Goal: Task Accomplishment & Management: Manage account settings

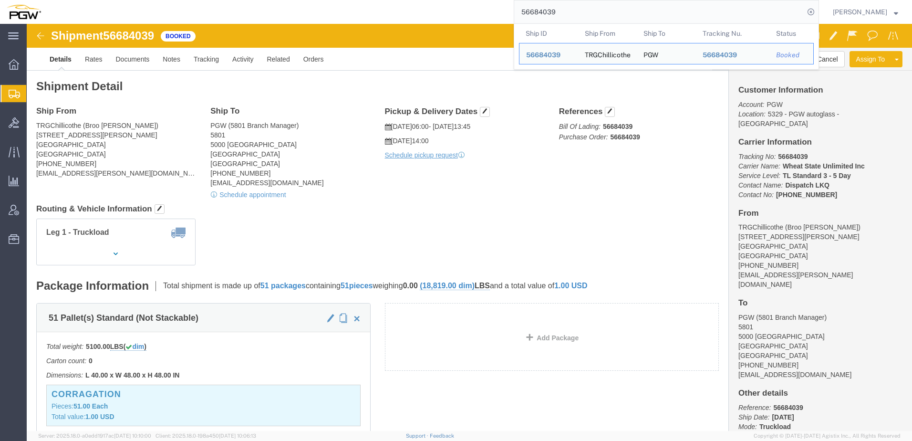
drag, startPoint x: 601, startPoint y: 8, endPoint x: 308, endPoint y: 6, distance: 293.3
click at [305, 9] on div "56684039 Ship ID Ship From Ship To Tracking Nu. Status Ship ID 56684039 Ship Fr…" at bounding box center [433, 12] width 771 height 24
paste input "714675"
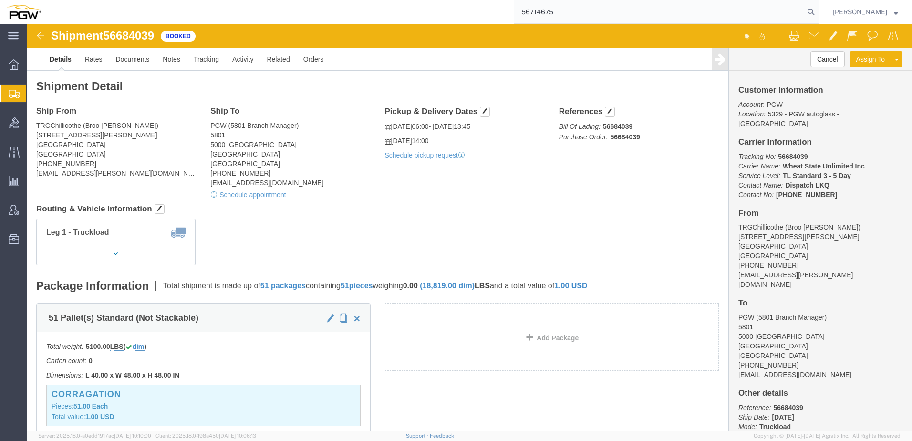
type input "56714675"
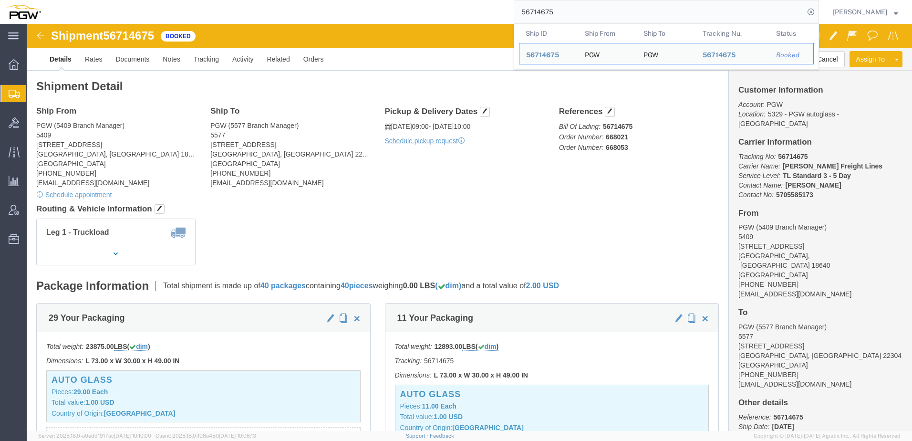
click div "Shipment Detail Ship From PGW (5409 Branch Manager) [STREET_ADDRESS] [PHONE_NUM…"
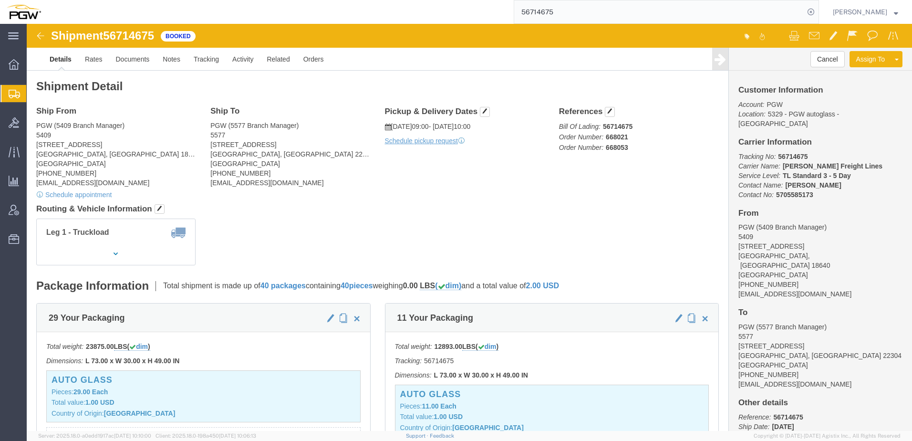
drag, startPoint x: 60, startPoint y: 112, endPoint x: 17, endPoint y: 106, distance: 42.8
click at [0, 0] on span "Shipment Manager" at bounding box center [0, 0] width 0 height 0
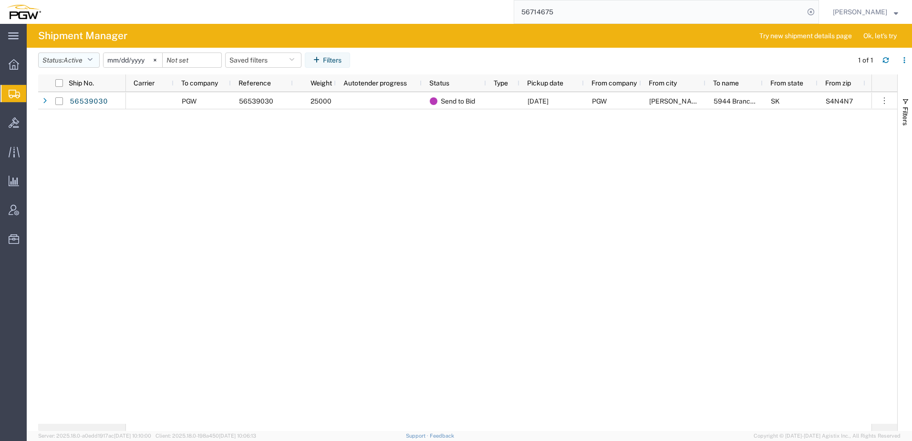
click at [68, 57] on span "Active" at bounding box center [72, 60] width 19 height 8
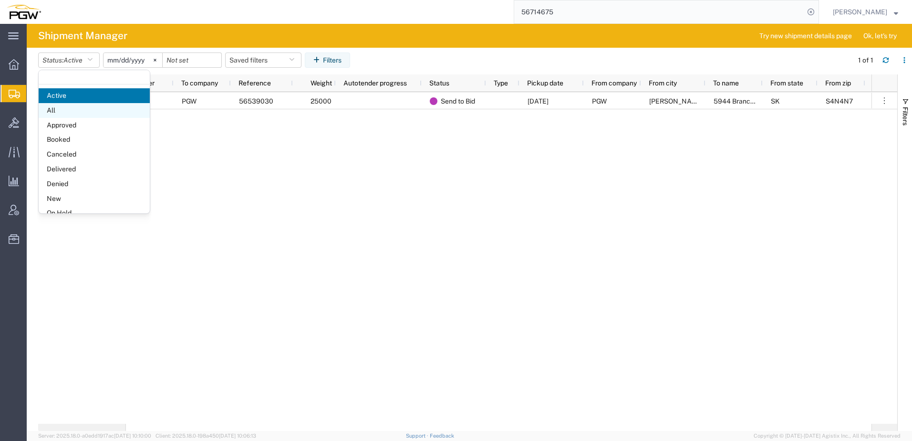
click at [63, 107] on span "All" at bounding box center [94, 110] width 111 height 15
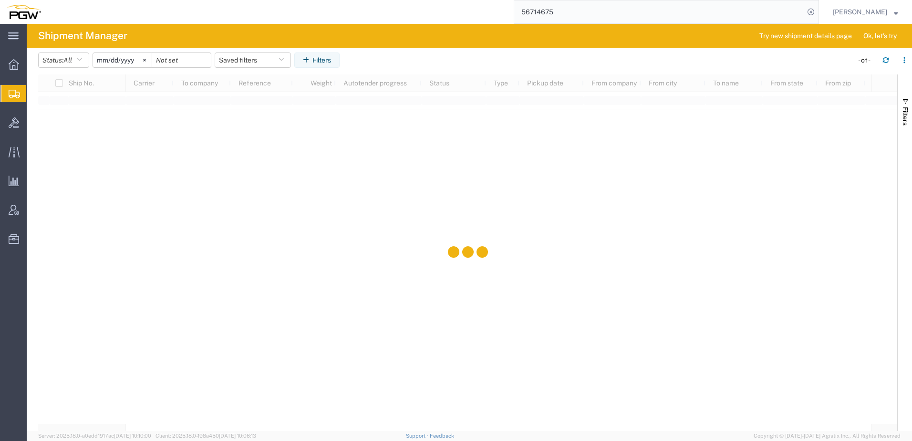
click at [114, 59] on input "[DATE]" at bounding box center [122, 60] width 59 height 14
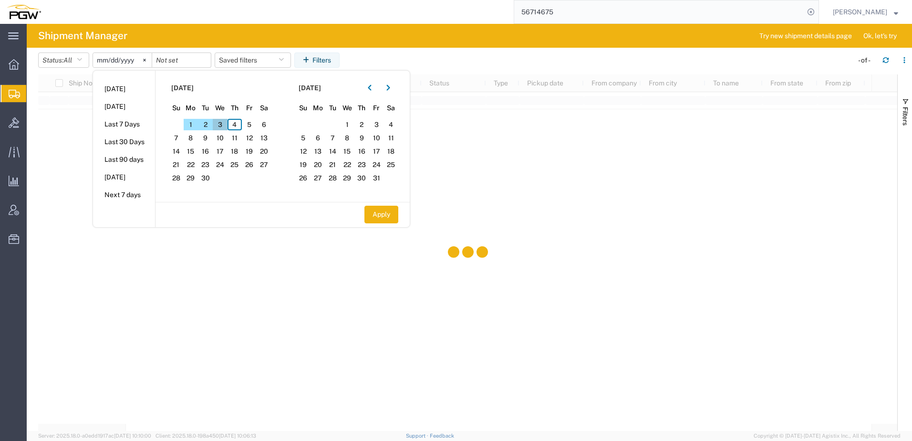
click at [221, 123] on span "3" at bounding box center [220, 124] width 15 height 11
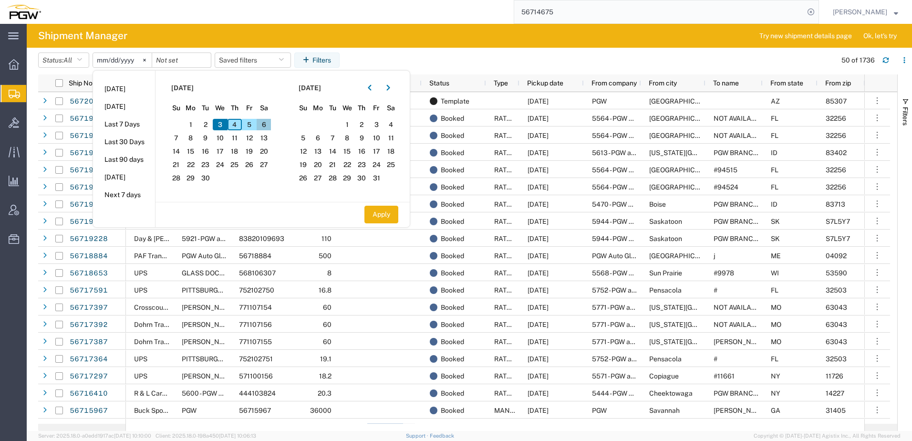
click at [265, 126] on span "6" at bounding box center [264, 124] width 15 height 11
click at [382, 220] on button "Apply" at bounding box center [381, 215] width 34 height 18
type input "[DATE]"
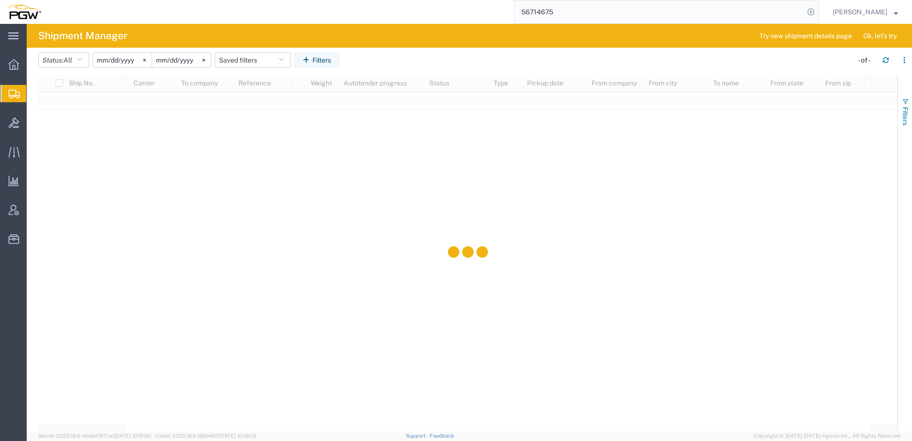
click at [903, 110] on span "Filters" at bounding box center [905, 116] width 8 height 19
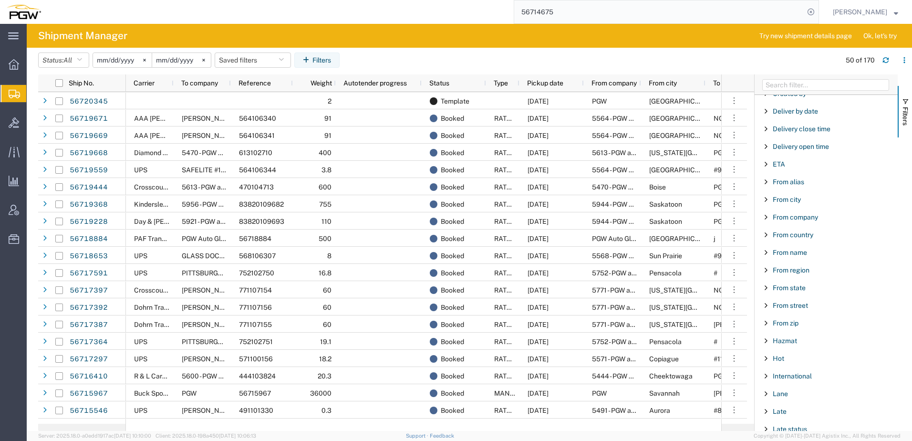
scroll to position [191, 0]
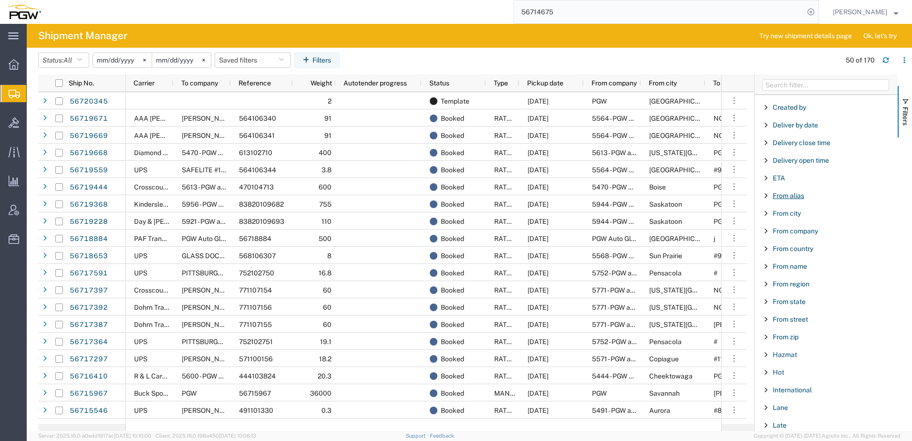
click at [797, 198] on span "From alias" at bounding box center [788, 196] width 31 height 8
click at [824, 236] on input "Filter Value" at bounding box center [829, 235] width 125 height 11
type input "5568"
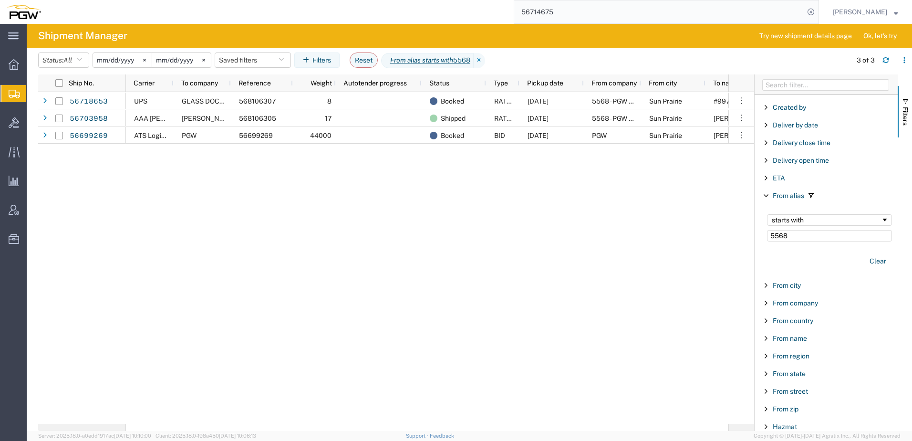
click at [351, 259] on div "UPS GLASS DOCTOR 568106307 8 Booked RATED [DATE] 5568 - PGW autoglass - [GEOGRA…" at bounding box center [427, 257] width 602 height 331
click at [910, 111] on button "Filters" at bounding box center [905, 112] width 14 height 52
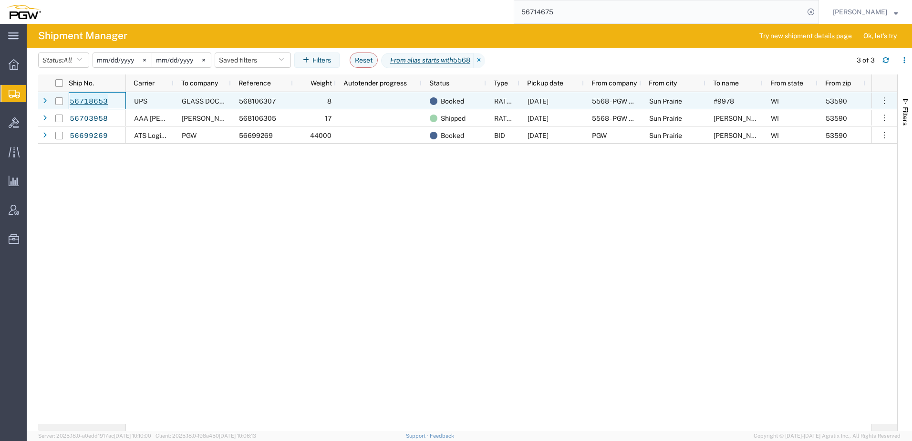
click at [83, 100] on link "56718653" at bounding box center [88, 101] width 39 height 15
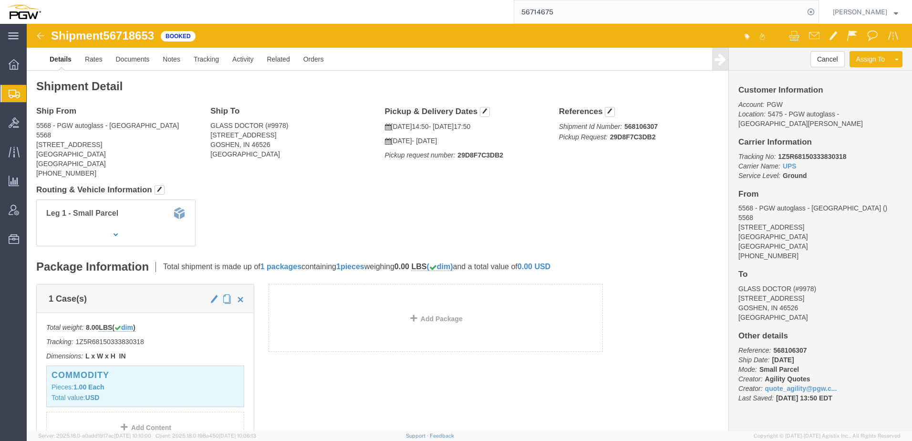
click div "Leg 1 - Small Parcel"
click link "Documents"
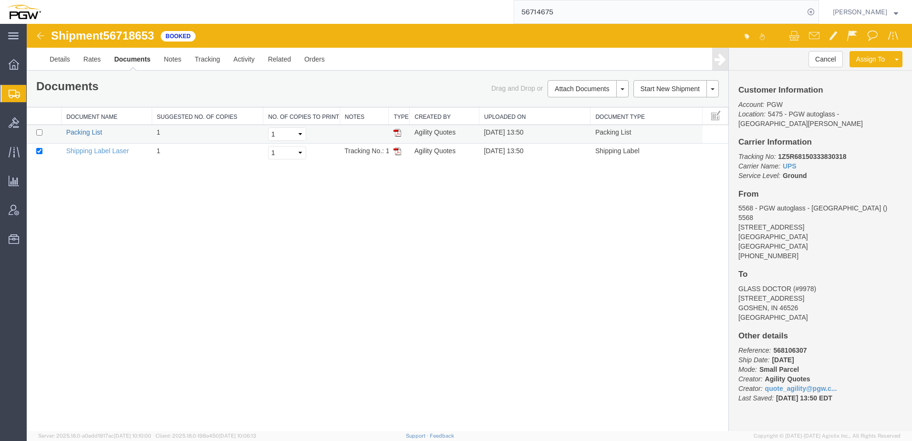
click at [85, 130] on link "Packing List" at bounding box center [84, 132] width 36 height 8
click at [111, 150] on link "Shipping Label Laser" at bounding box center [97, 151] width 63 height 8
click at [293, 238] on div "Shipment 56718653 2 of 2 Booked Details Rates Documents Notes Tracking Activity…" at bounding box center [469, 227] width 885 height 407
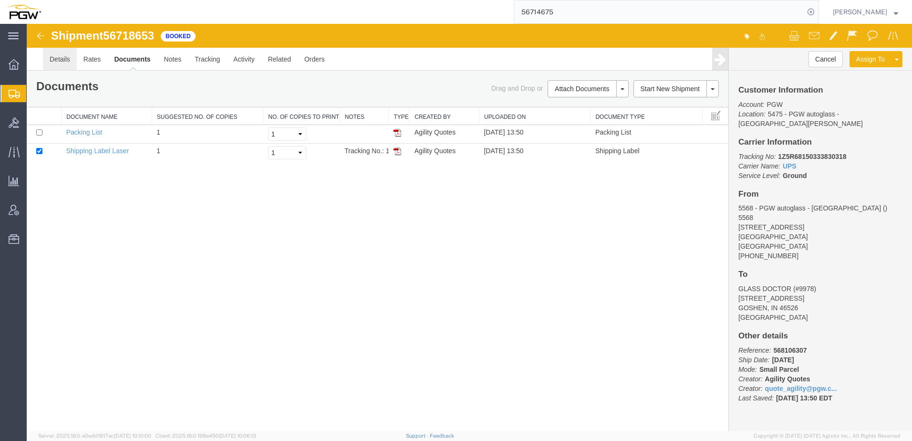
click at [66, 61] on link "Details" at bounding box center [60, 59] width 34 height 23
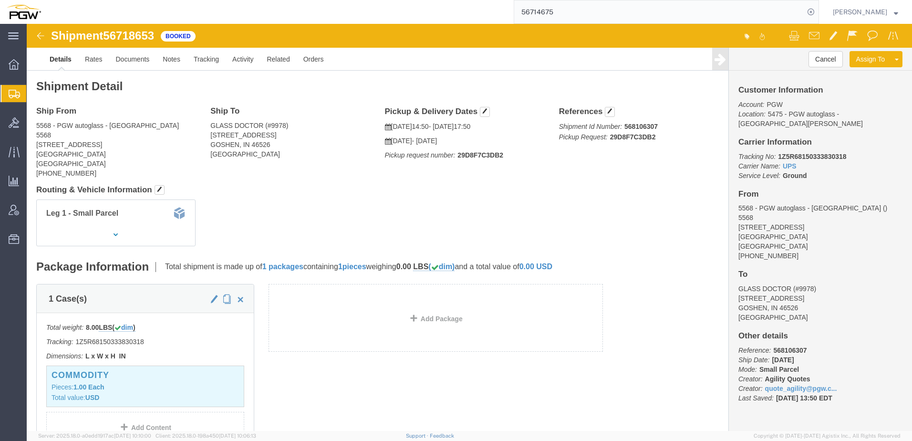
click div "Leg 1 - Small Parcel"
click link "Activity"
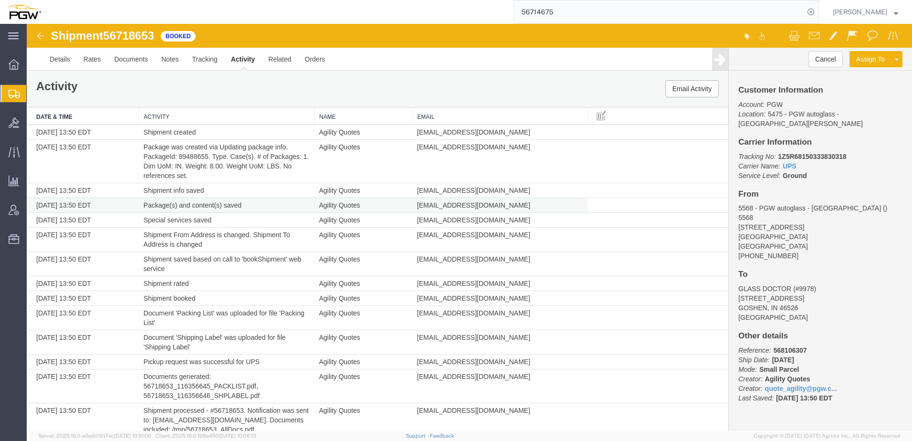
click at [475, 208] on span "[EMAIL_ADDRESS][DOMAIN_NAME]" at bounding box center [473, 205] width 113 height 8
click at [122, 223] on td "[DATE] 13:50 EDT" at bounding box center [83, 220] width 112 height 15
click at [450, 272] on td "[EMAIL_ADDRESS][DOMAIN_NAME]" at bounding box center [500, 264] width 176 height 24
click at [0, 0] on span "Create from Template" at bounding box center [0, 0] width 0 height 0
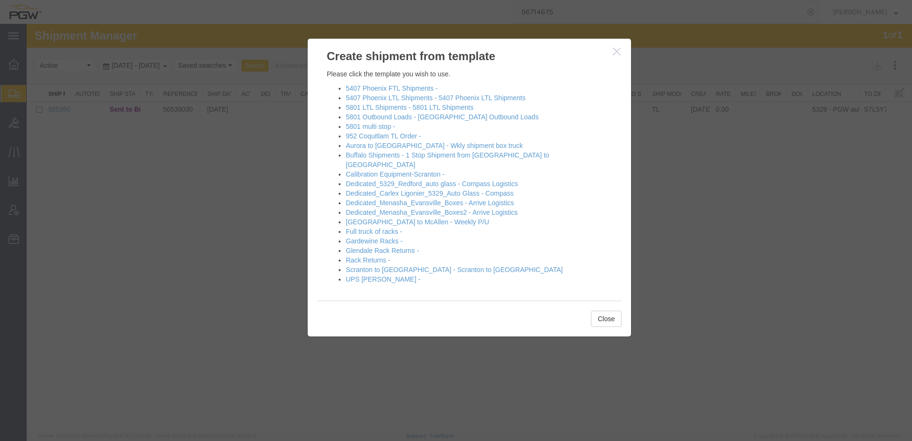
click at [315, 131] on div "Please click the template you wish to use. 5407 Phoenix FTL Shipments - 5407 Ph…" at bounding box center [469, 182] width 323 height 236
click at [602, 310] on button "Close" at bounding box center [606, 318] width 31 height 16
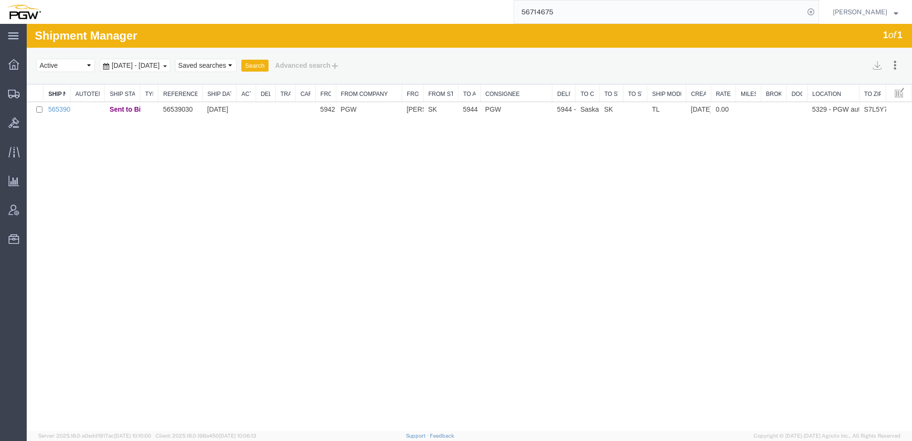
click at [111, 195] on div "Shipment Manager 1 of 1 Search Assign To Batch Processing Cancel Shipments Cons…" at bounding box center [469, 227] width 885 height 407
click at [0, 0] on span "Create from Template" at bounding box center [0, 0] width 0 height 0
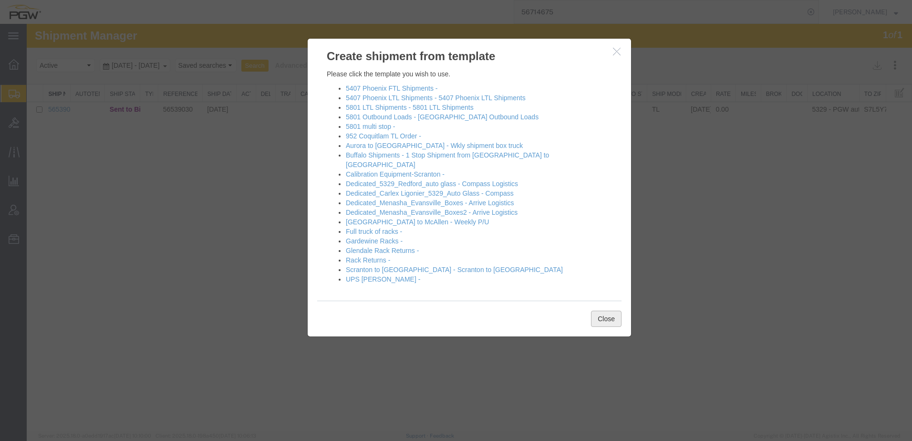
click at [613, 311] on button "Close" at bounding box center [606, 318] width 31 height 16
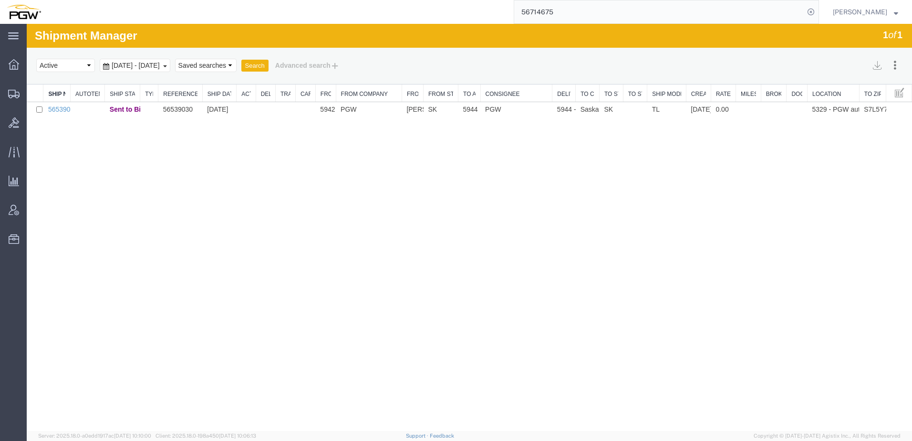
click at [373, 196] on div "Shipment Manager 1 of 1 Search Assign To Batch Processing Cancel Shipments Cons…" at bounding box center [469, 227] width 885 height 407
click at [0, 0] on span "Create Shipment" at bounding box center [0, 0] width 0 height 0
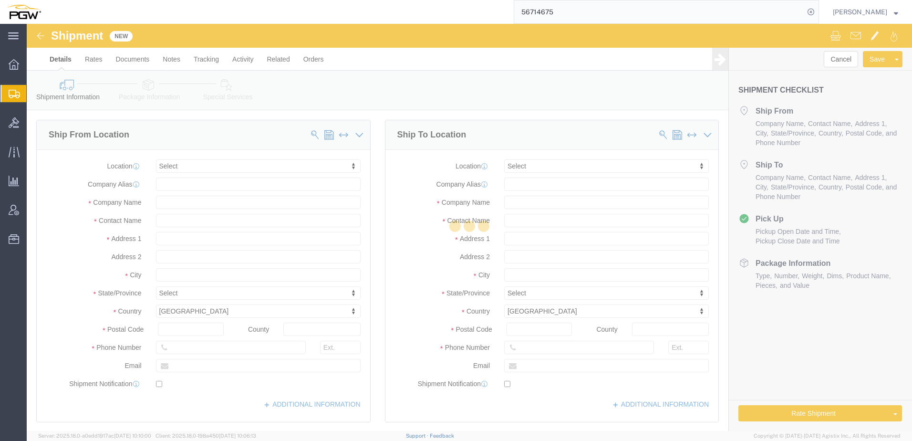
select select
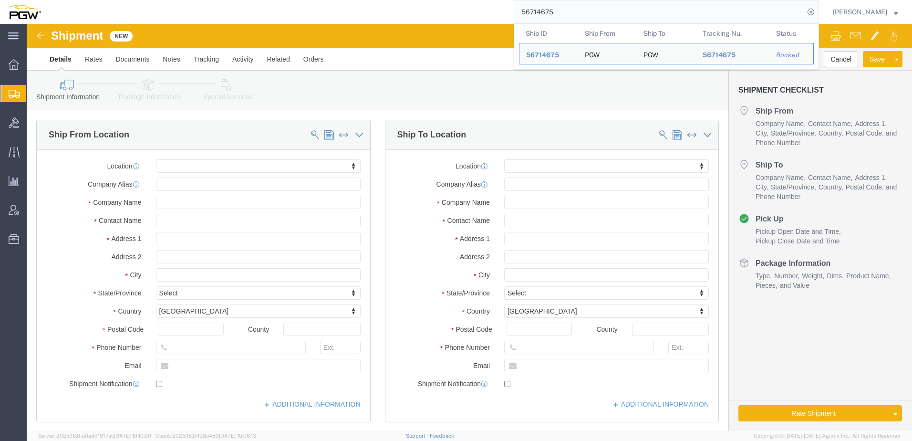
drag, startPoint x: 575, startPoint y: 13, endPoint x: 521, endPoint y: 11, distance: 53.5
click at [519, 12] on div "56714675 Ship ID Ship From Ship To Tracking Nu. Status Ship ID 56714675 Ship Fr…" at bounding box center [433, 12] width 771 height 24
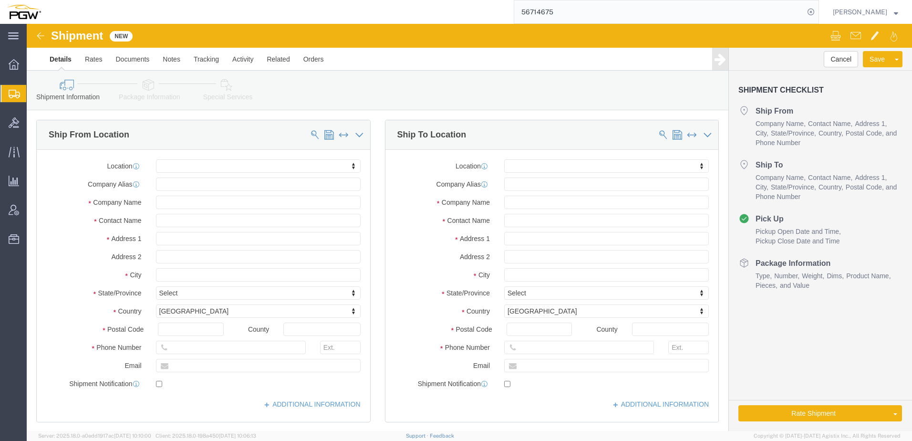
paste input "667834"
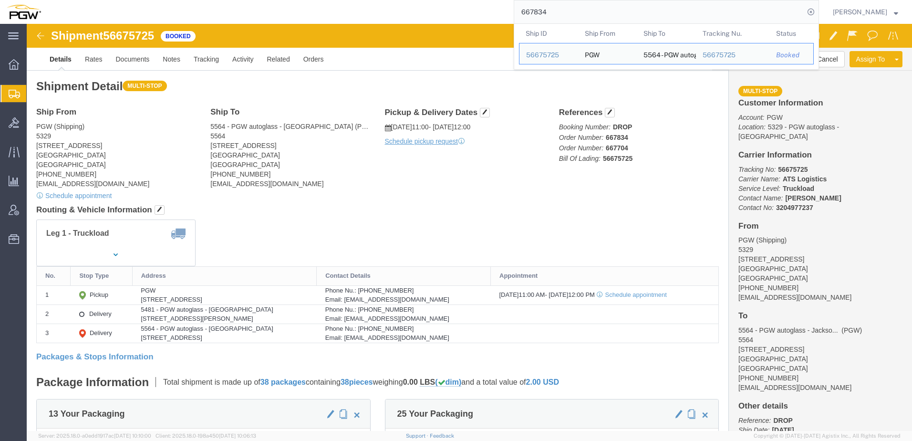
drag, startPoint x: 577, startPoint y: 14, endPoint x: 506, endPoint y: 12, distance: 71.1
click at [506, 12] on div "667834 Ship ID Ship From Ship To Tracking Nu. Status Ship ID 56675725 Ship From…" at bounding box center [433, 12] width 771 height 24
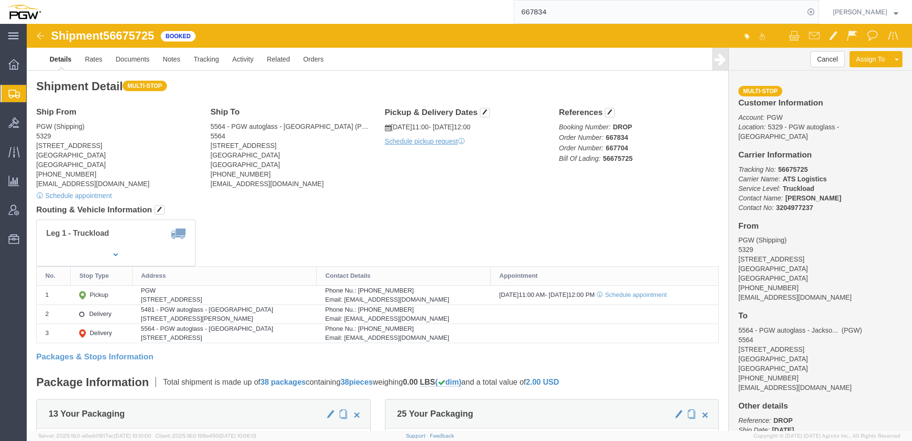
paste input "538"
type input "667538"
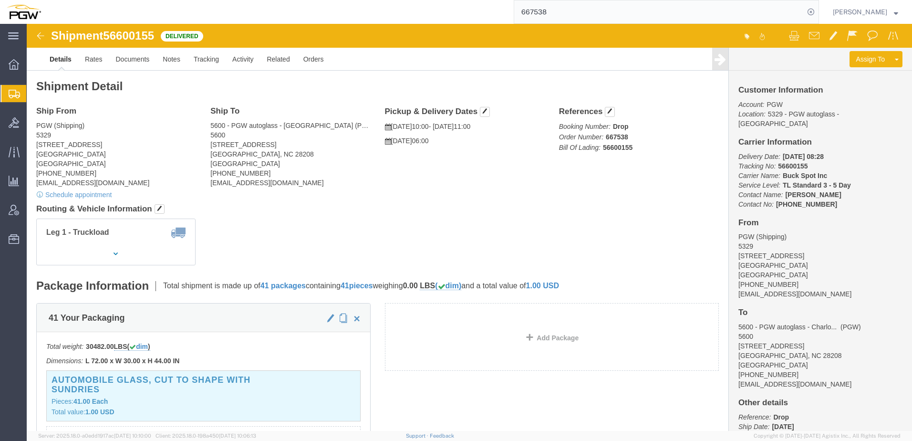
click div "Leg 1 - Truckload"
click link "Clone Shipment"
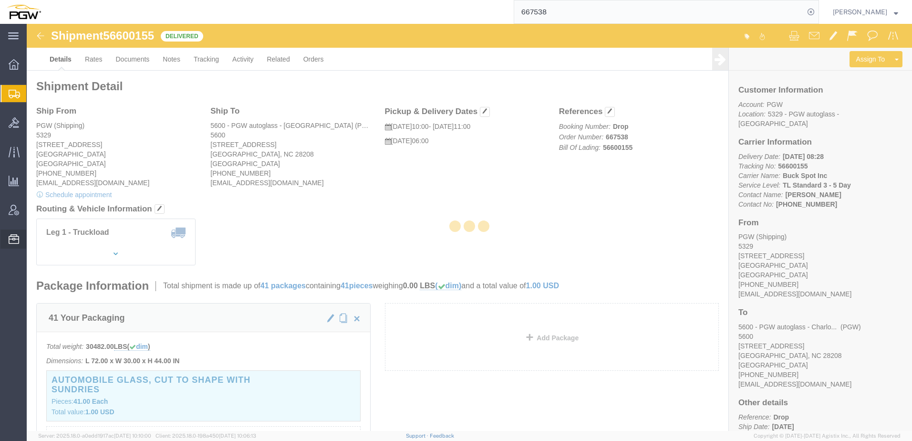
select select "28253"
select select "28401"
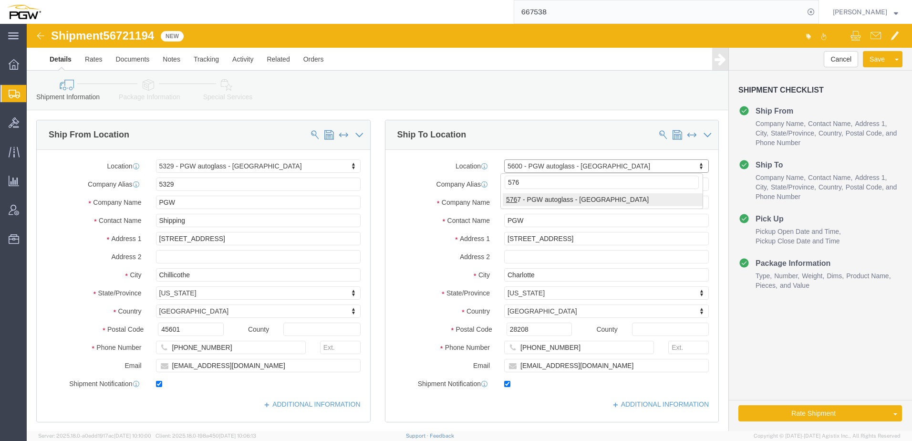
type input "5767"
select select "28497"
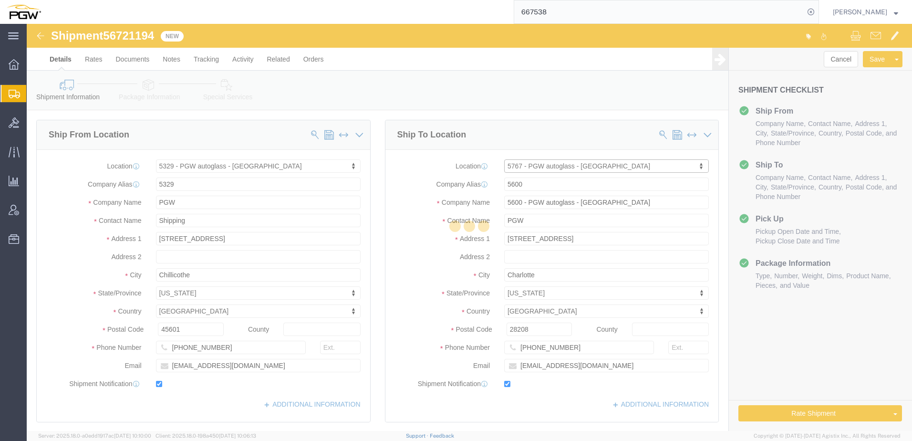
type input "5767"
type input "PGW"
type input "5767 Branch Manager"
type input "[STREET_ADDRESS]"
type input "Suite B"
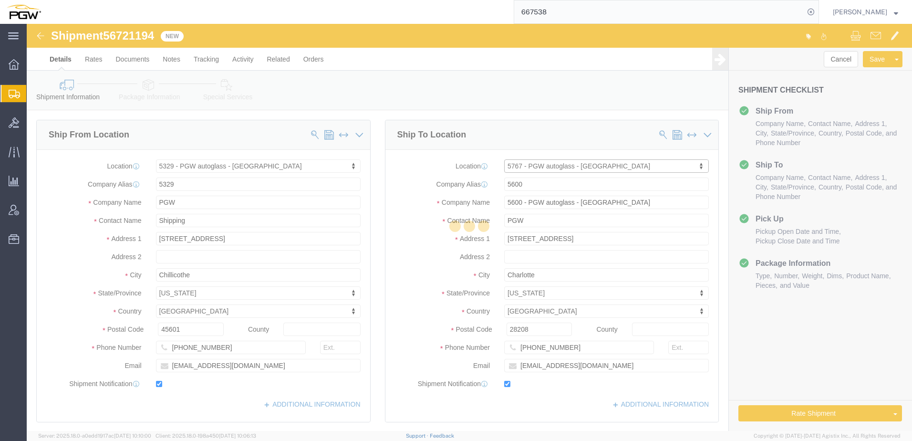
type input "[GEOGRAPHIC_DATA]"
type input "35211"
type input "[PHONE_NUMBER]"
type input "[EMAIL_ADDRESS][DOMAIN_NAME]"
select select "AL"
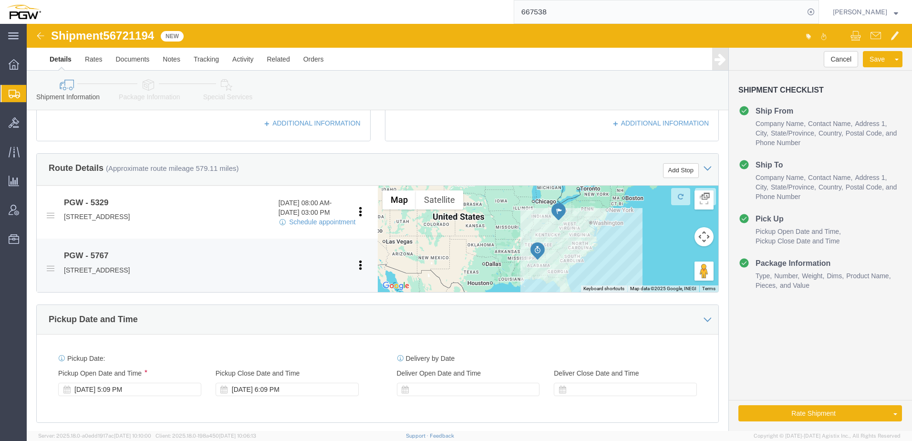
scroll to position [334, 0]
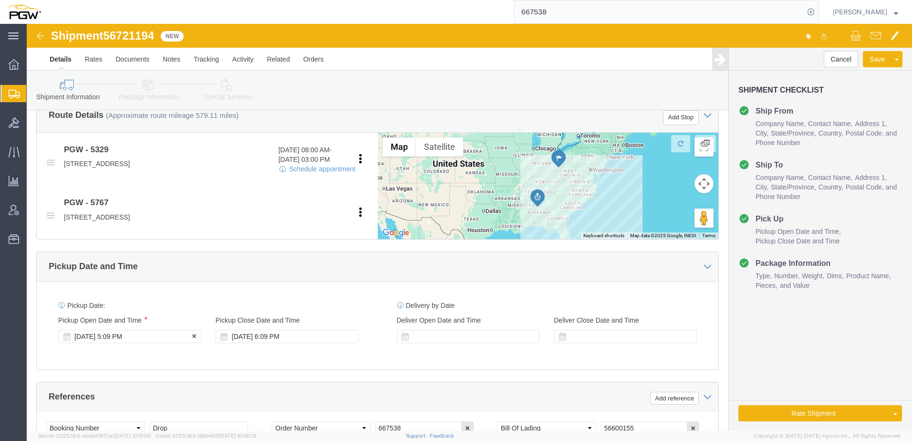
click div "[DATE] 5:09 PM"
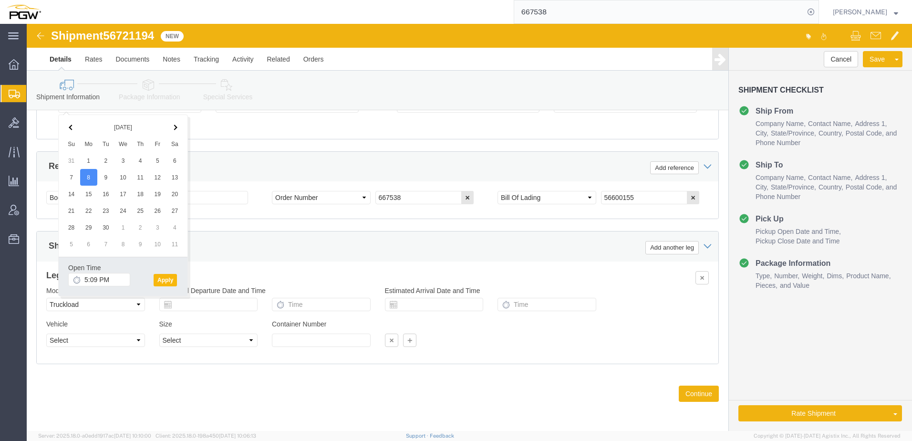
click button "Apply"
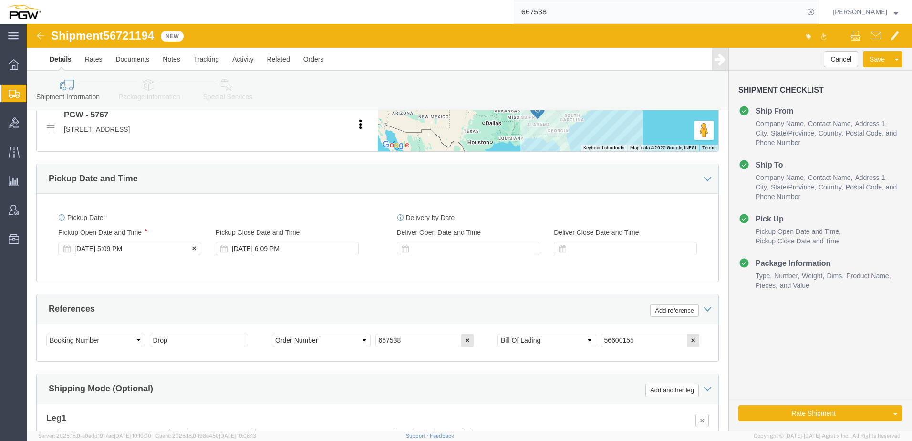
scroll to position [421, 0]
click div "[DATE] 5:09 PM"
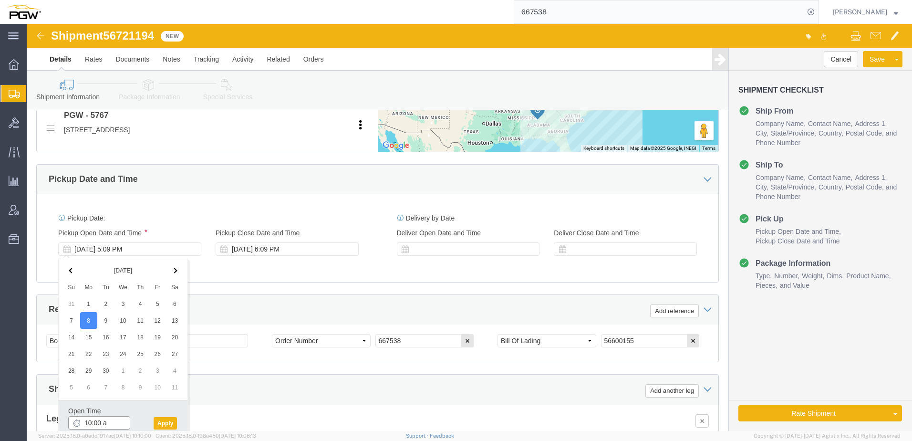
type input "10:00 am"
click button "Apply"
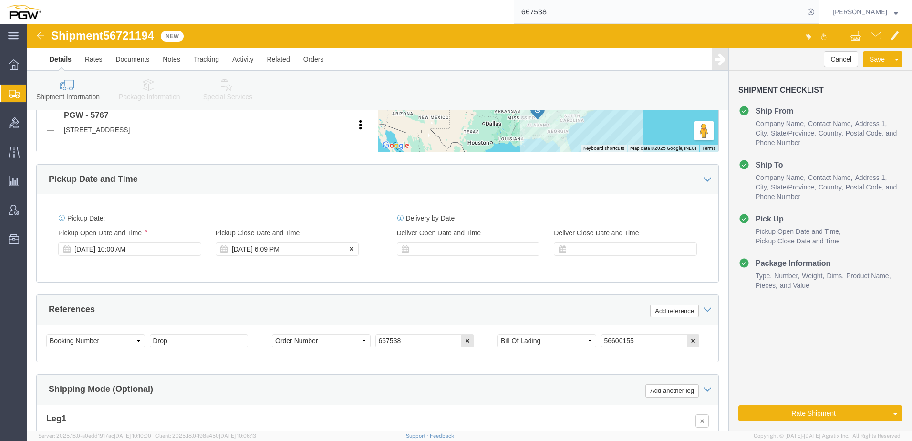
click div "[DATE] 6:09 PM"
type input "11:00 AM"
click button "Apply"
drag, startPoint x: 81, startPoint y: 11, endPoint x: 124, endPoint y: 12, distance: 42.9
click span "56721194"
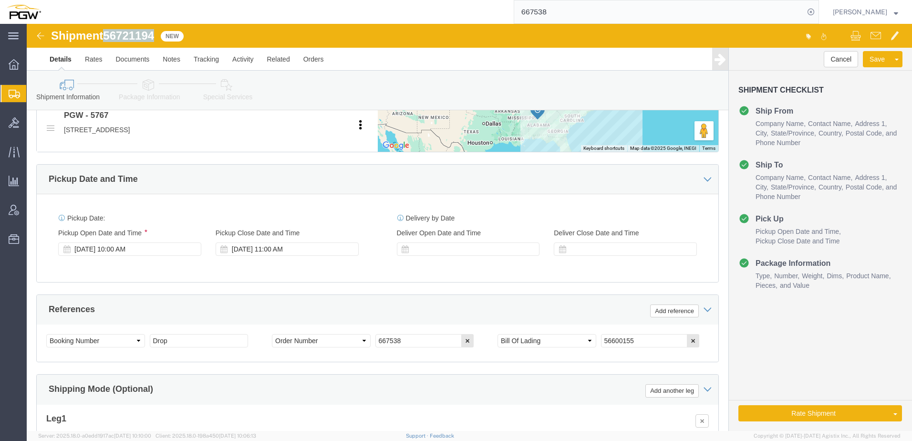
drag, startPoint x: 124, startPoint y: 12, endPoint x: 117, endPoint y: 11, distance: 6.7
copy span "56721194"
drag, startPoint x: 620, startPoint y: 314, endPoint x: 570, endPoint y: 313, distance: 49.6
click input "56600155"
paste input "721194"
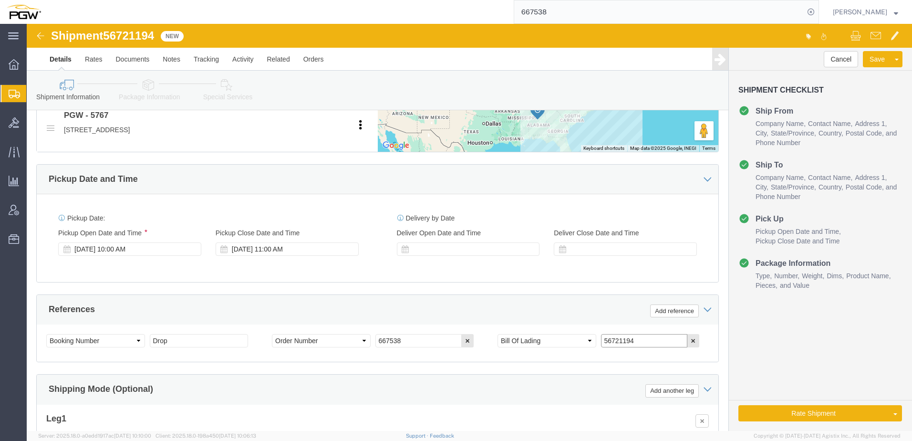
type input "56721194"
drag, startPoint x: 185, startPoint y: 317, endPoint x: -9, endPoint y: 314, distance: 194.1
click html "Shipment 56721194 New Details Rates Documents Notes Tracking Activity Related O…"
type input "Live"
drag, startPoint x: 390, startPoint y: 309, endPoint x: 374, endPoint y: 331, distance: 26.3
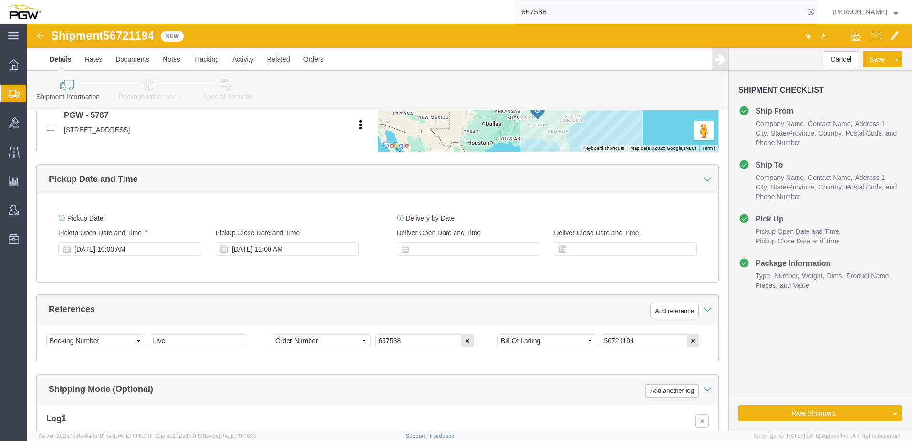
click div "Select Account Type Activity ID Airline Appointment Number ASN Batch Request # …"
drag, startPoint x: 389, startPoint y: 315, endPoint x: 300, endPoint y: 323, distance: 89.1
click div "Select Account Type Activity ID Airline Appointment Number ASN Batch Request # …"
paste input "8031"
type input "668031"
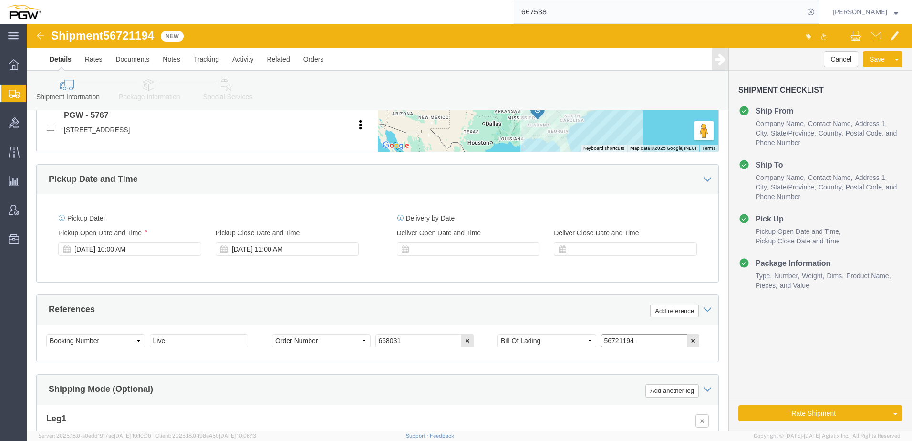
drag, startPoint x: 633, startPoint y: 318, endPoint x: 569, endPoint y: 314, distance: 64.0
click div "Select Account Type Activity ID Airline Appointment Number ASN Batch Request # …"
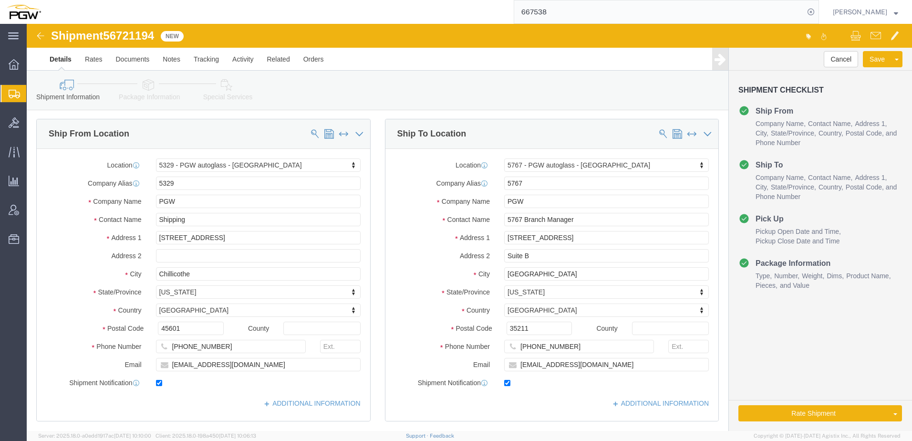
scroll to position [0, 0]
click link "Package Information"
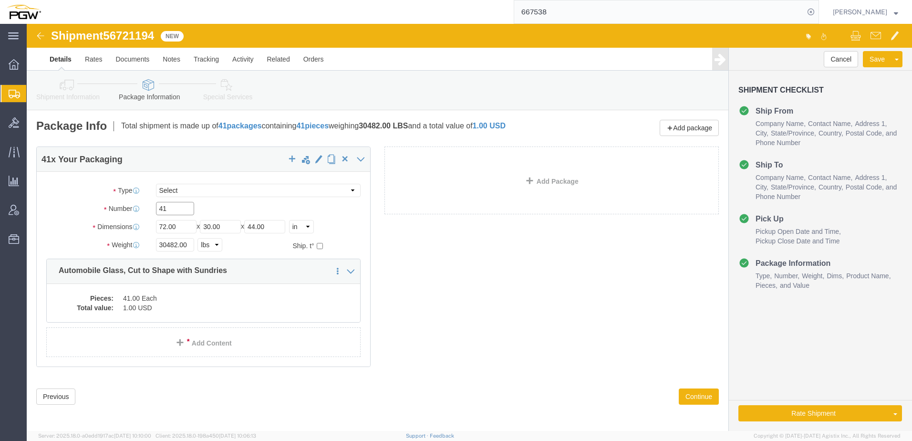
drag, startPoint x: 150, startPoint y: 182, endPoint x: 105, endPoint y: 186, distance: 45.0
click div "Number 41"
type input "45"
drag, startPoint x: 149, startPoint y: 218, endPoint x: 130, endPoint y: 218, distance: 18.6
click input "30482.00"
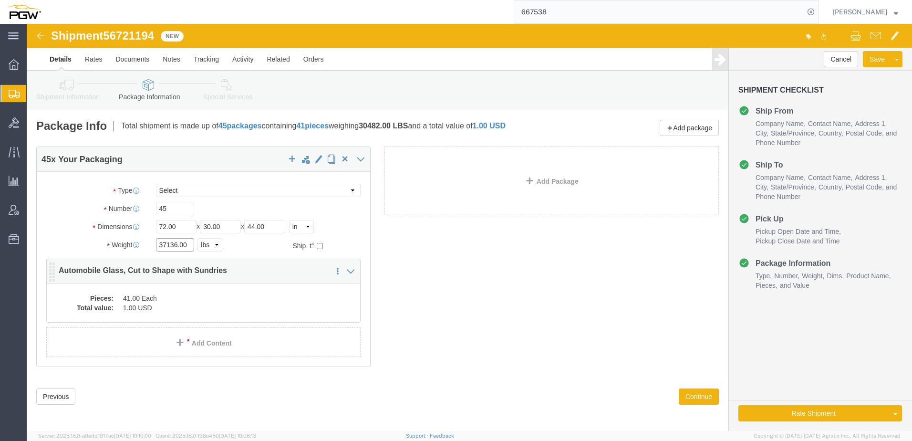
type input "37136.00"
click dd "1.00 USD"
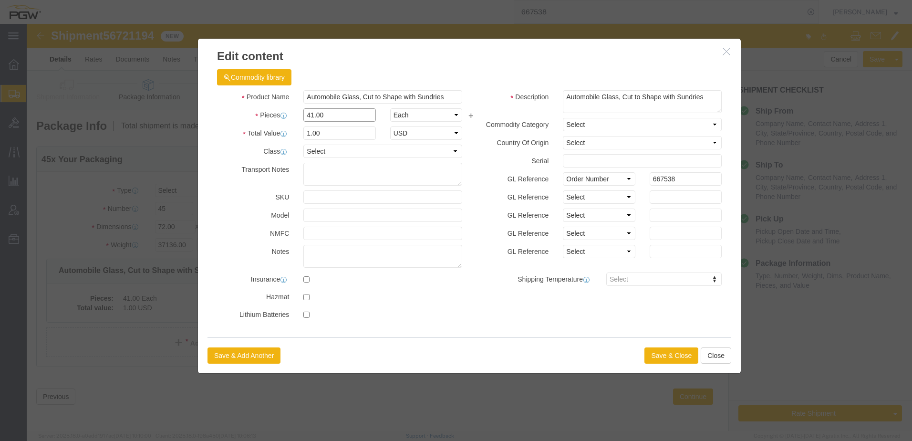
drag, startPoint x: 317, startPoint y: 90, endPoint x: 7, endPoint y: 98, distance: 310.6
click div "Edit content Commodity library Product Name Automobile Glass, Cut to Shape with…"
type input "45.00"
drag, startPoint x: 227, startPoint y: 118, endPoint x: 278, endPoint y: 114, distance: 50.7
click div "Product Name Automobile Glass, Cut to Shape with Sundries Pieces 45.00 Select B…"
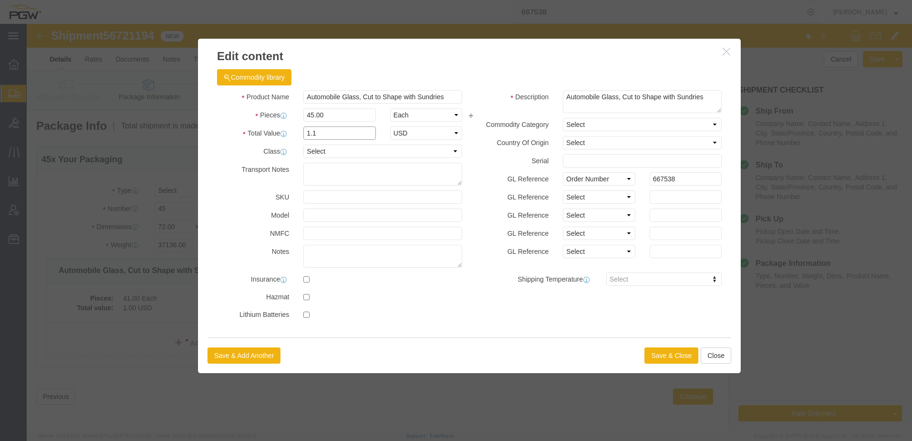
drag, startPoint x: 336, startPoint y: 107, endPoint x: -16, endPoint y: 95, distance: 352.7
click html "Shipment 56721194 New Details Rates Documents Notes Tracking Activity Related O…"
type input "1.00"
click label "SKU"
click button "Save & Close"
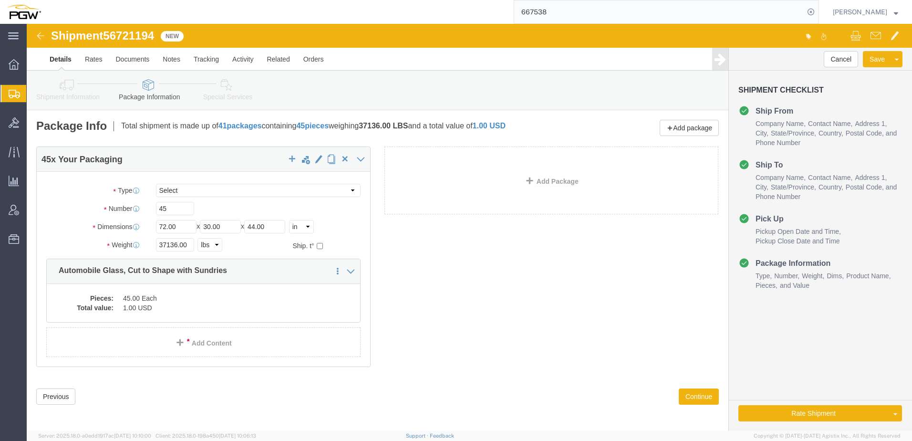
click icon
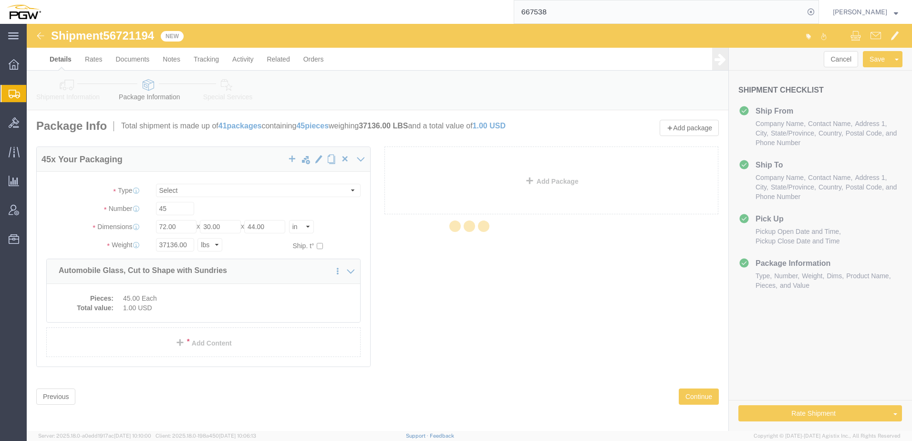
select select
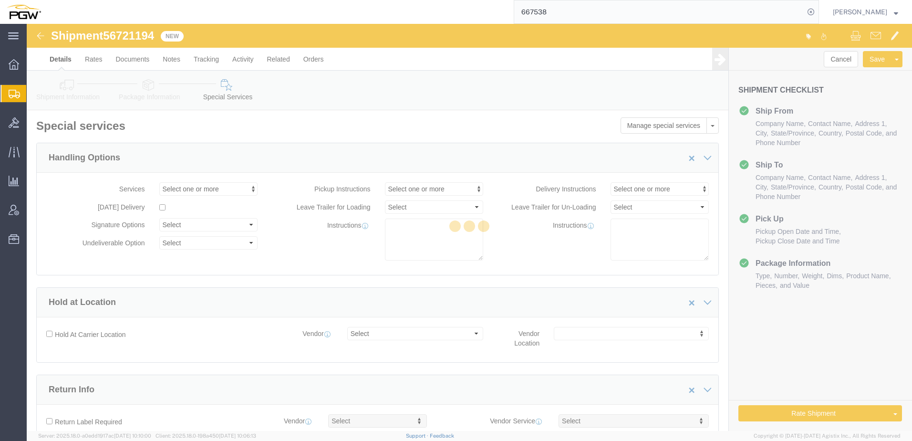
select select "COSTCENTER"
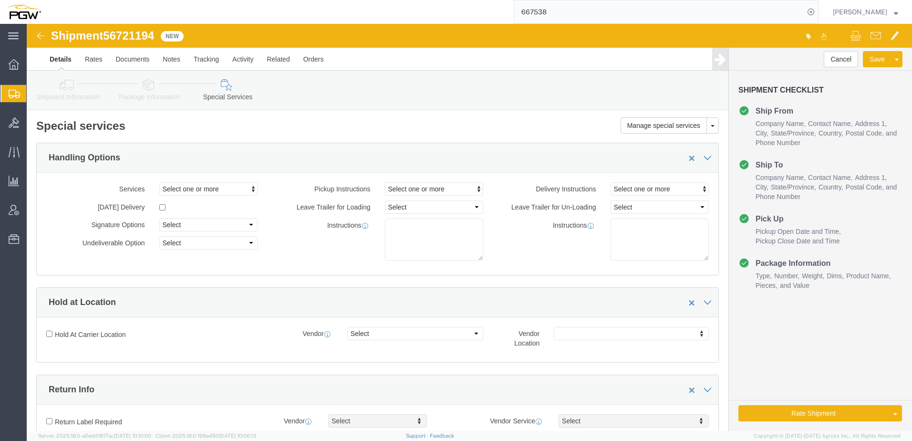
click icon
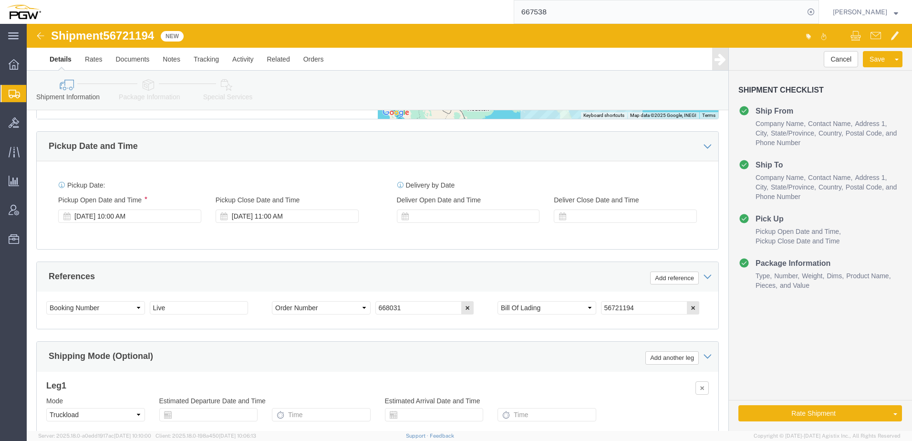
scroll to position [477, 0]
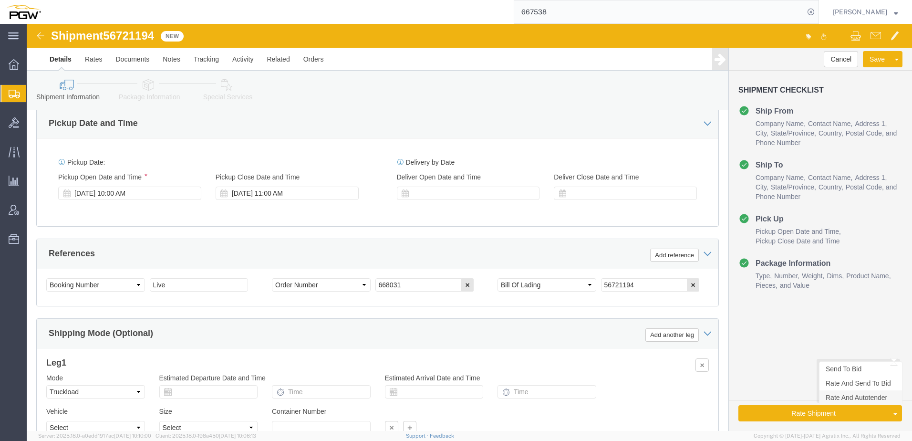
click link "Rate And Autotender"
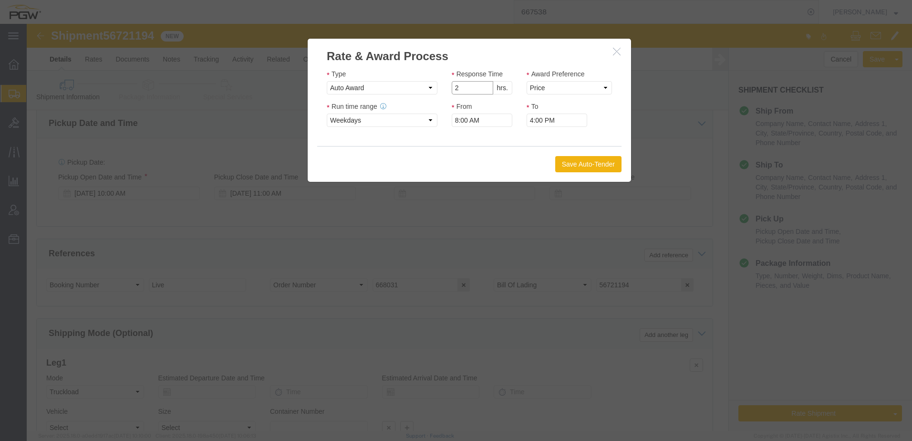
click input "2"
type input "1"
click input "1"
click select "Price Carrier Rank"
select select "LANE_RANK"
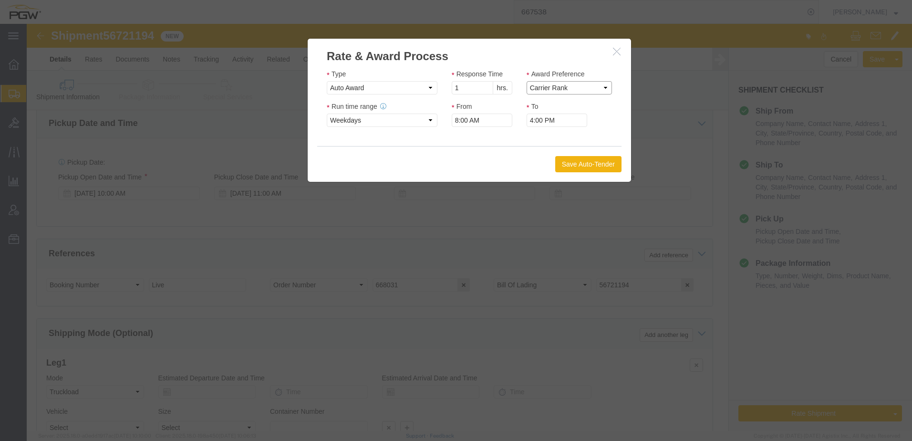
click select "Price Carrier Rank"
click button "Save Auto-Tender"
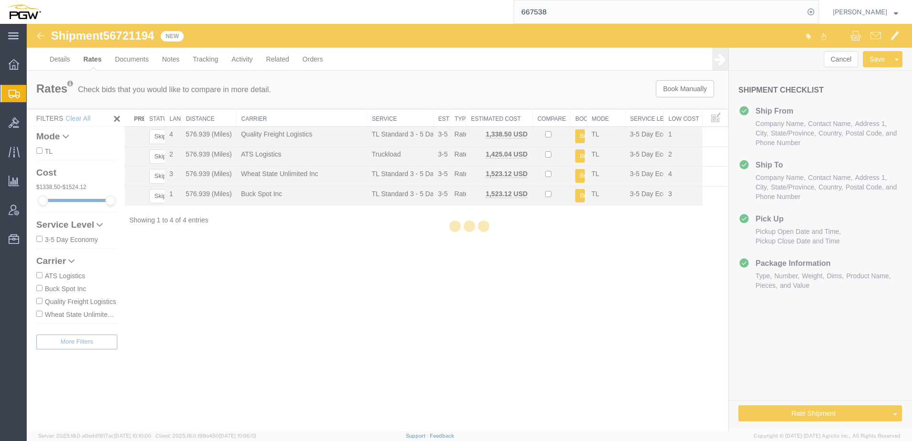
scroll to position [0, 0]
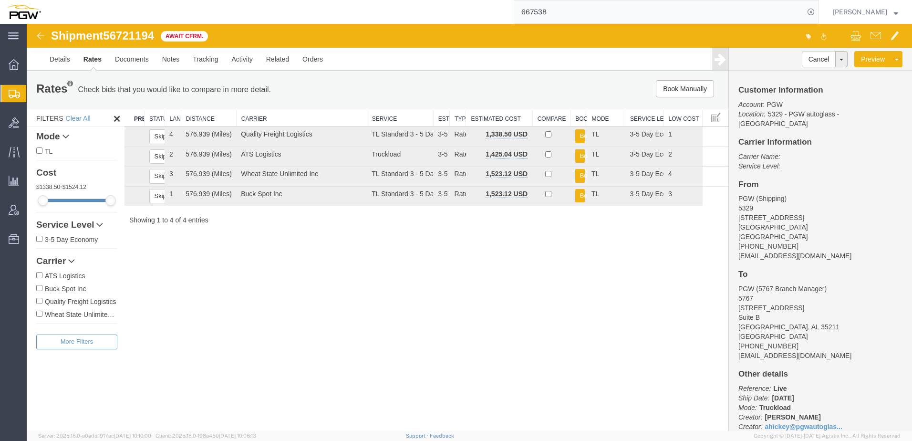
click at [257, 322] on div "Shipment 56721194 4 of 4 Await Cfrm. Details Rates Documents Notes Tracking Act…" at bounding box center [469, 227] width 885 height 407
click at [347, 315] on div "Shipment 56721194 4 of 4 Await Cfrm. Details Rates Documents Notes Tracking Act…" at bounding box center [469, 227] width 885 height 407
drag, startPoint x: 50, startPoint y: 109, endPoint x: 55, endPoint y: 112, distance: 5.6
click at [0, 0] on span "Shipment Manager" at bounding box center [0, 0] width 0 height 0
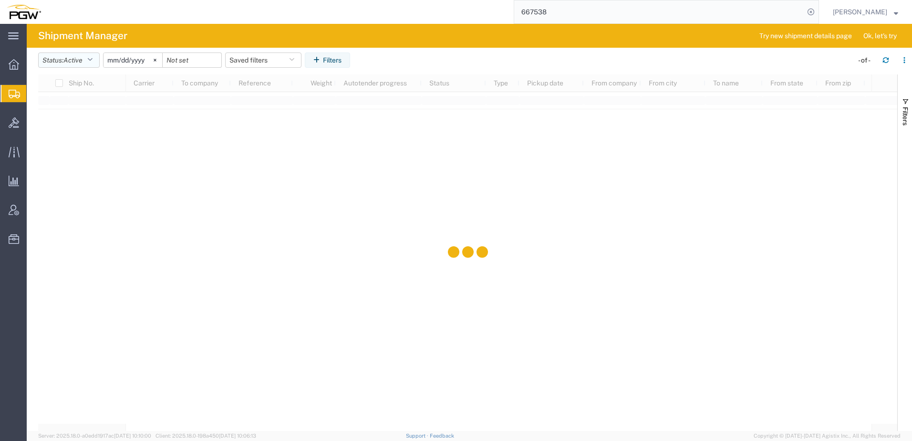
click at [64, 63] on button "Status: Active" at bounding box center [69, 59] width 62 height 15
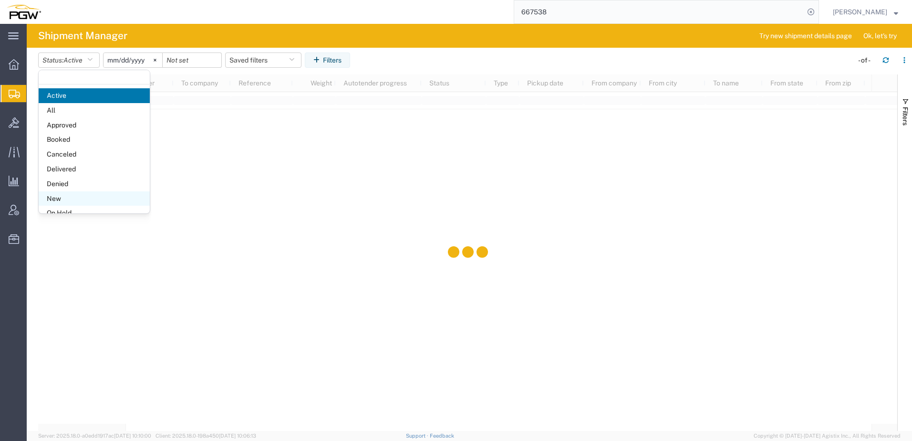
click at [73, 197] on span "New" at bounding box center [94, 198] width 111 height 15
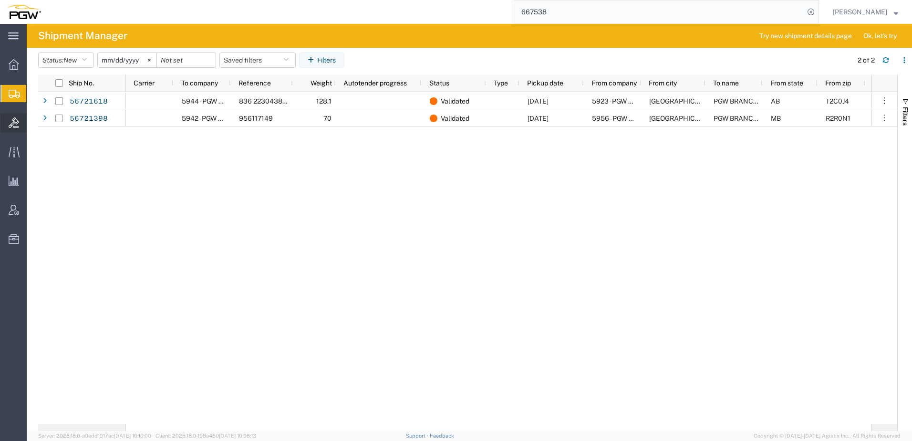
click at [13, 122] on icon at bounding box center [14, 122] width 10 height 10
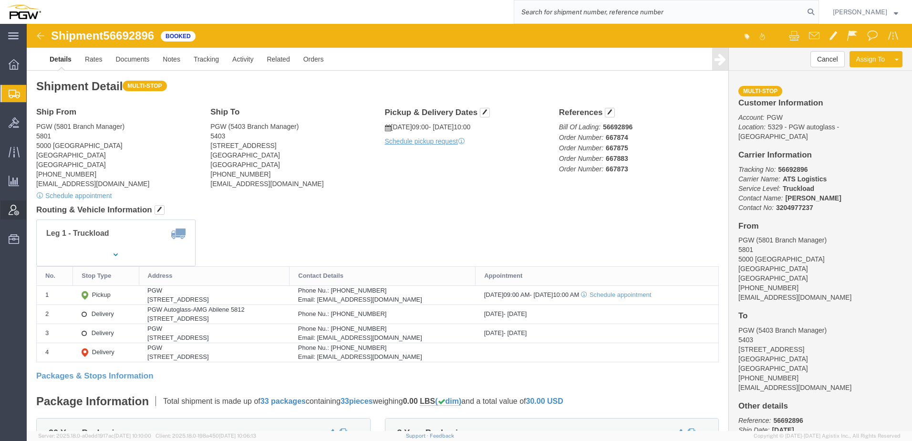
scroll to position [715, 0]
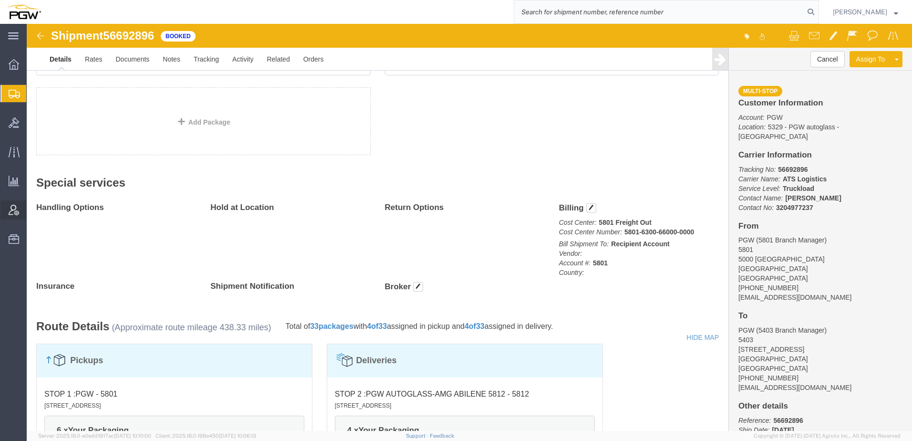
click at [12, 214] on icon at bounding box center [14, 210] width 10 height 10
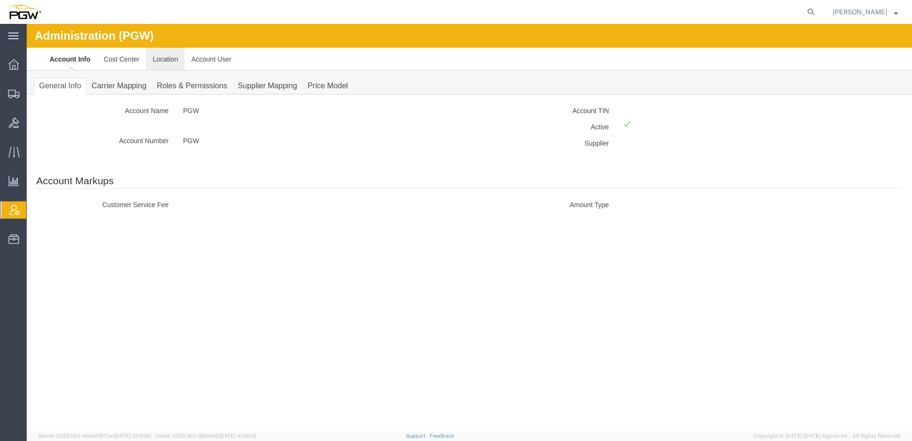
click at [161, 61] on link "Location" at bounding box center [165, 59] width 39 height 23
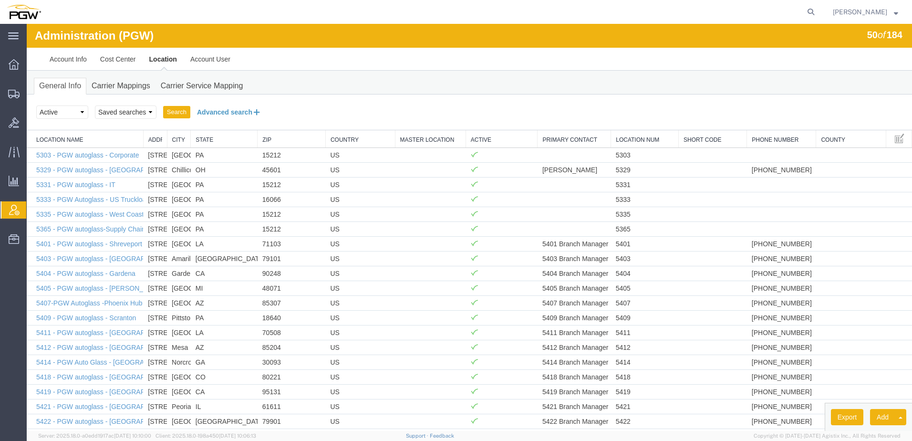
click at [241, 109] on button "Advanced search" at bounding box center [229, 112] width 78 height 16
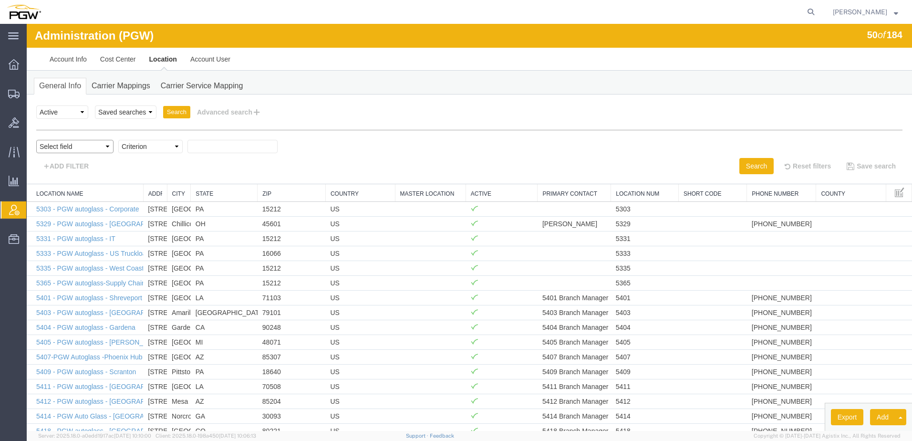
click at [75, 147] on select "Select field Address [GEOGRAPHIC_DATA] Location Name Location Num Master Locati…" at bounding box center [74, 146] width 77 height 13
select select "locationNum"
click at [36, 140] on select "Select field Address [GEOGRAPHIC_DATA] Location Name Location Num Master Locati…" at bounding box center [74, 146] width 77 height 13
click at [134, 148] on select "Criterion contains does not contain is is blank is not blank starts with" at bounding box center [150, 146] width 64 height 13
select select "contains"
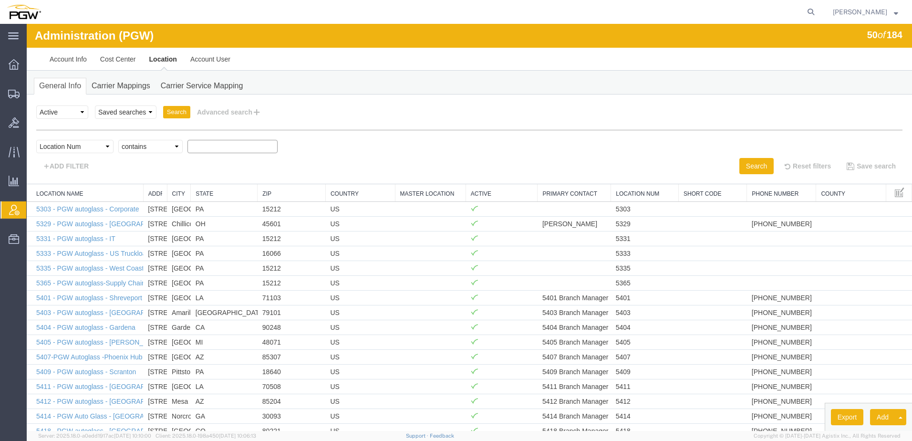
click at [118, 140] on select "Criterion contains does not contain is is blank is not blank starts with" at bounding box center [150, 146] width 64 height 13
type input "5568"
click at [746, 159] on button "Search" at bounding box center [756, 166] width 34 height 16
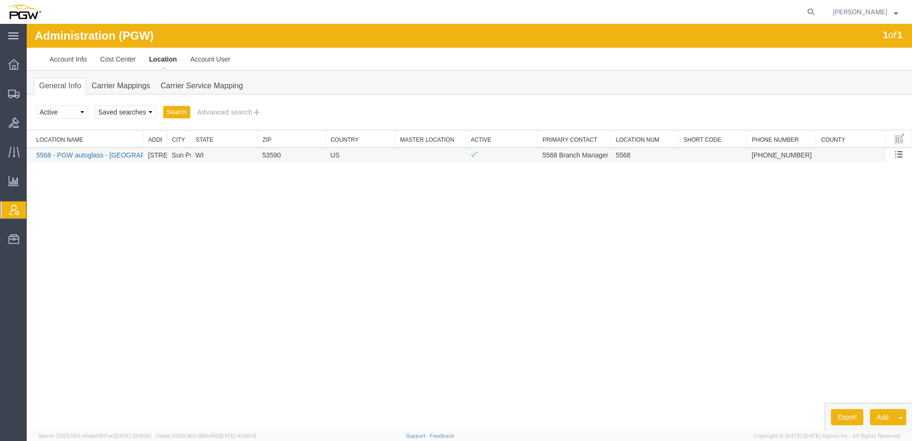
click at [110, 154] on link "5568 - PGW autoglass - [GEOGRAPHIC_DATA]" at bounding box center [107, 155] width 143 height 8
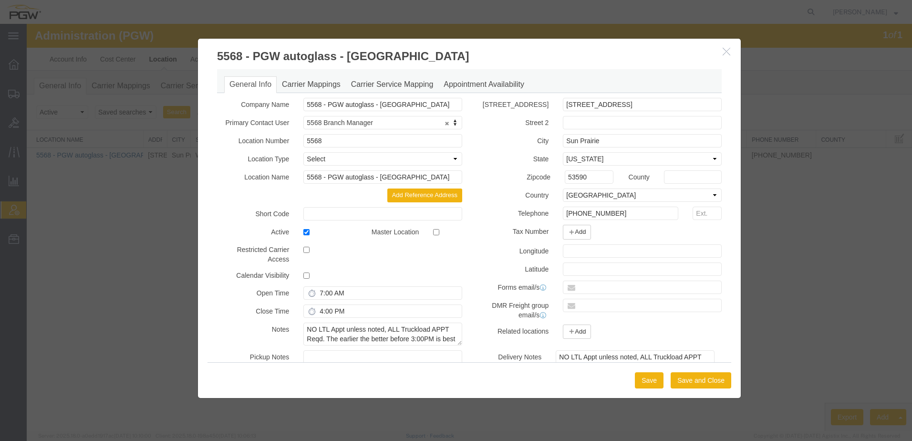
select select "COSTCENTER"
click at [592, 285] on input "text" at bounding box center [642, 286] width 159 height 13
paste input "Retrieving data. Wait a few seconds and try to cut or copy again."
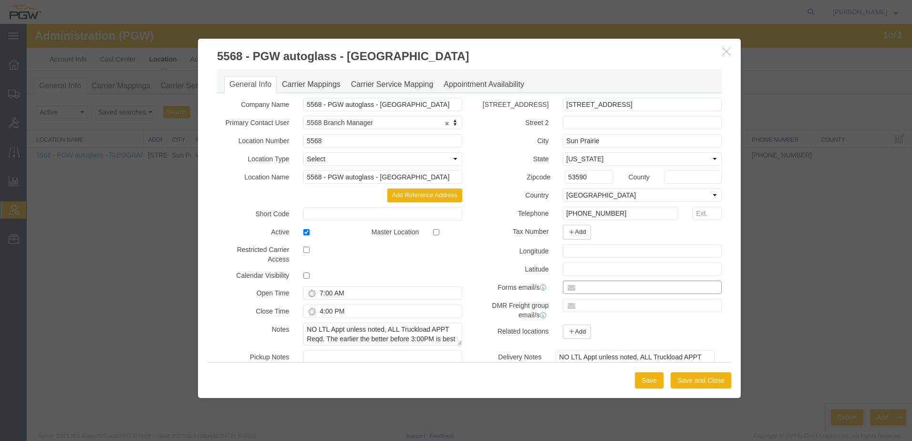
type input "Retrieving data. Wait a few seconds and try to cut or copy again."
drag, startPoint x: 713, startPoint y: 286, endPoint x: 537, endPoint y: 279, distance: 176.1
click at [537, 279] on div "[STREET_ADDRESS] [STREET_ADDRESS] Street 2 City [GEOGRAPHIC_DATA] State Select …" at bounding box center [598, 221] width 259 height 246
paste input "[EMAIL_ADDRESS][DOMAIN_NAME]"
type input "[EMAIL_ADDRESS][DOMAIN_NAME]"
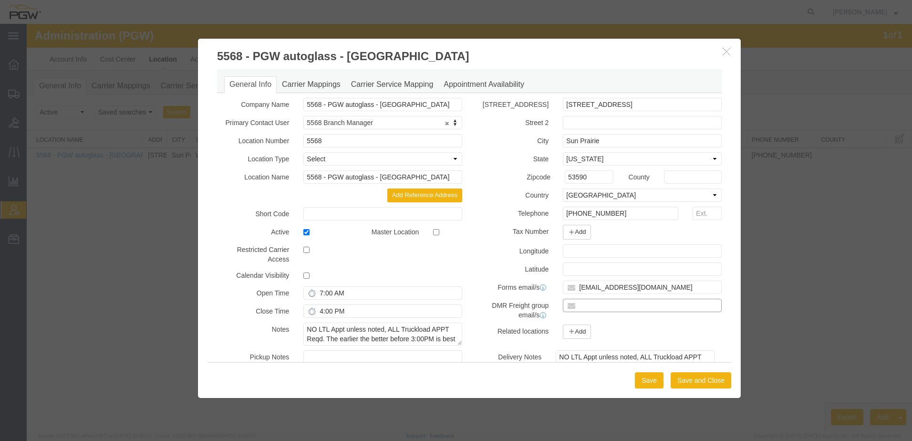
click at [612, 307] on input "text" at bounding box center [642, 305] width 159 height 13
paste input "[EMAIL_ADDRESS][DOMAIN_NAME]"
type input "[EMAIL_ADDRESS][DOMAIN_NAME]"
click at [649, 383] on button "Save" at bounding box center [649, 380] width 29 height 16
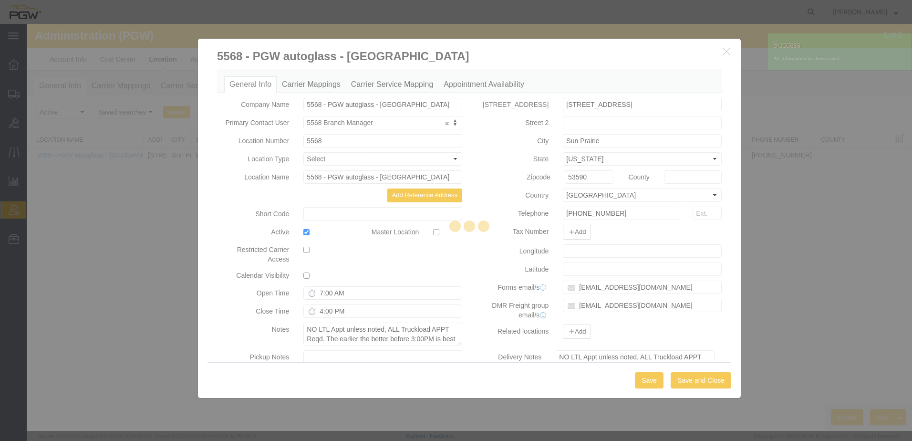
select select "COSTCENTER"
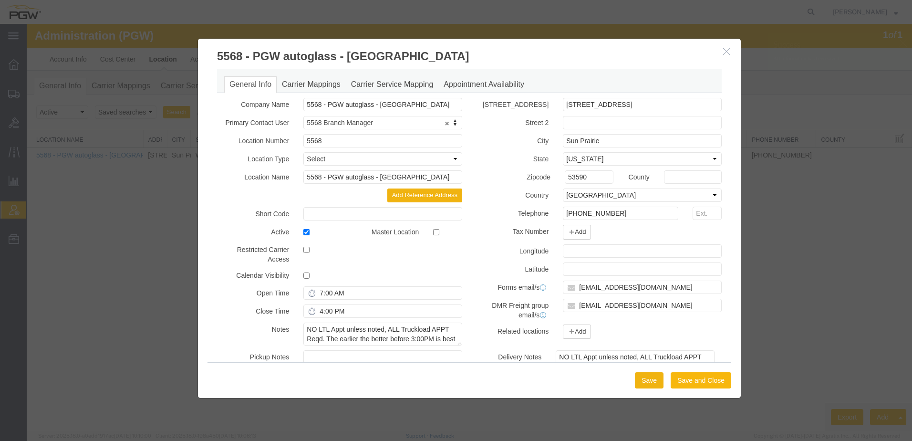
click at [681, 383] on button "Save and Close" at bounding box center [701, 380] width 61 height 16
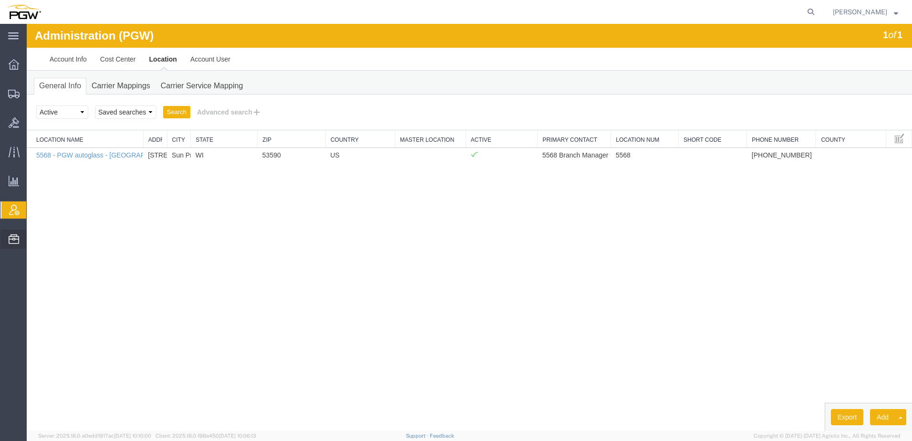
click at [0, 0] on span "Location Appointment" at bounding box center [0, 0] width 0 height 0
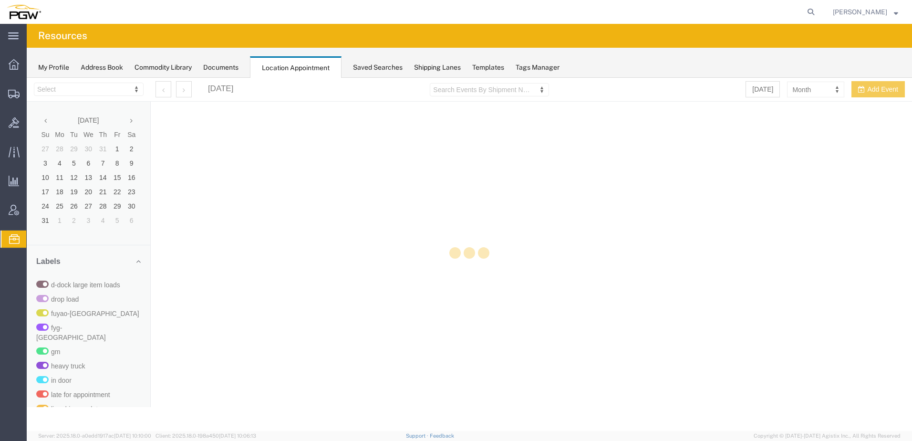
select select "28253"
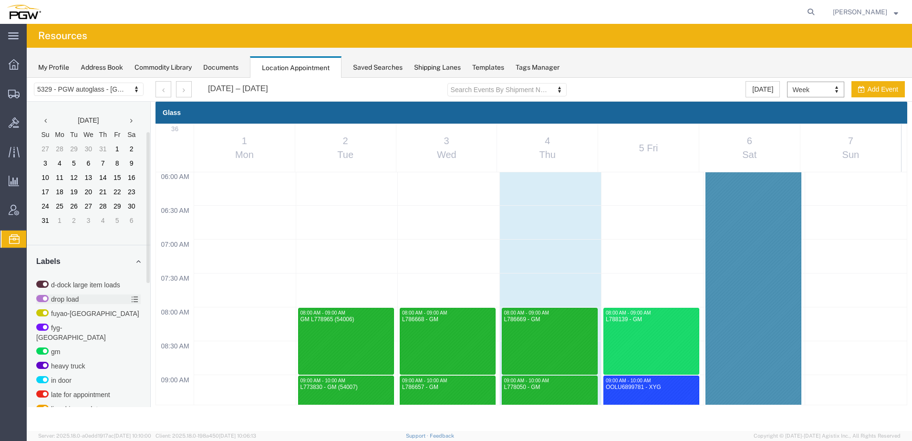
scroll to position [248, 0]
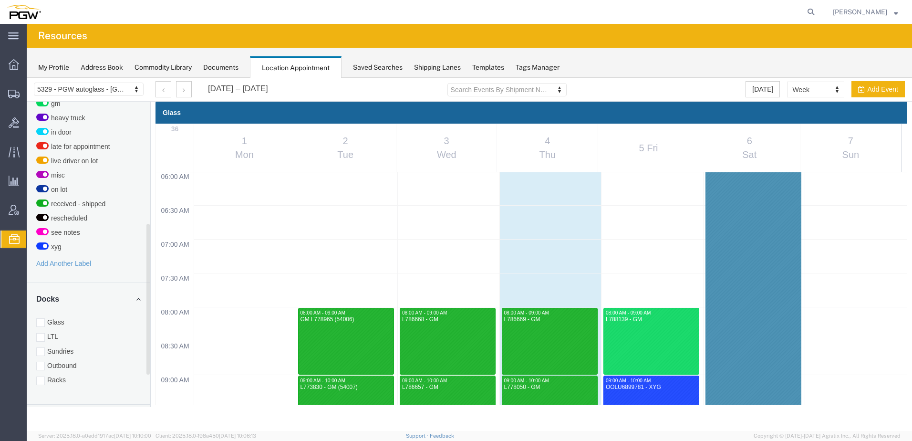
click at [50, 361] on div "Glass LTL Sundries Outbound Racks" at bounding box center [88, 350] width 104 height 67
click at [41, 318] on div at bounding box center [40, 322] width 9 height 9
click at [27, 78] on input "Glass" at bounding box center [27, 78] width 0 height 0
click at [41, 362] on div at bounding box center [40, 366] width 9 height 9
click at [27, 78] on input "Outbound" at bounding box center [27, 78] width 0 height 0
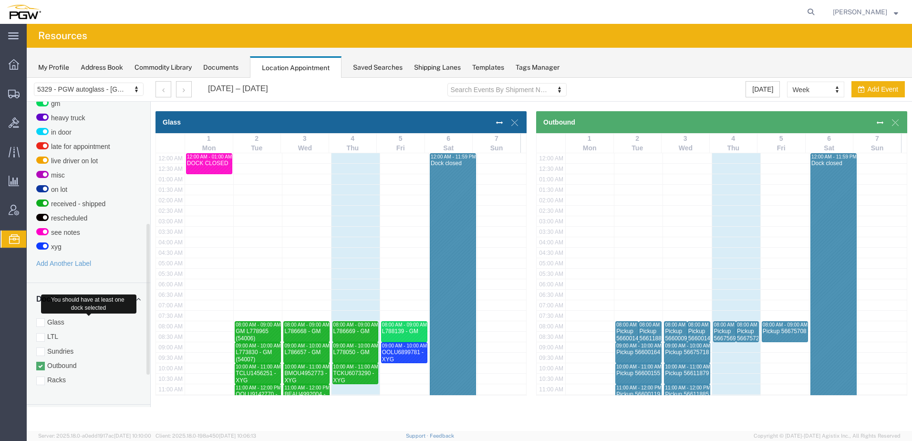
scroll to position [242, 0]
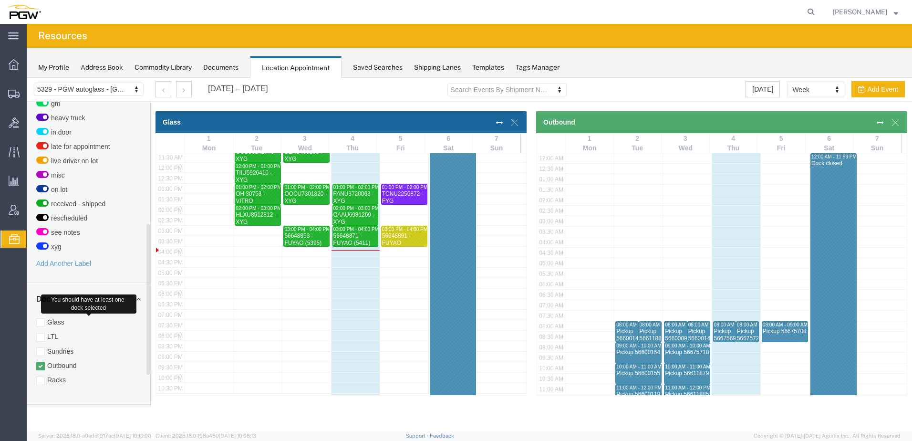
click at [41, 318] on div at bounding box center [40, 322] width 9 height 9
click at [27, 78] on input "Glass" at bounding box center [27, 78] width 0 height 0
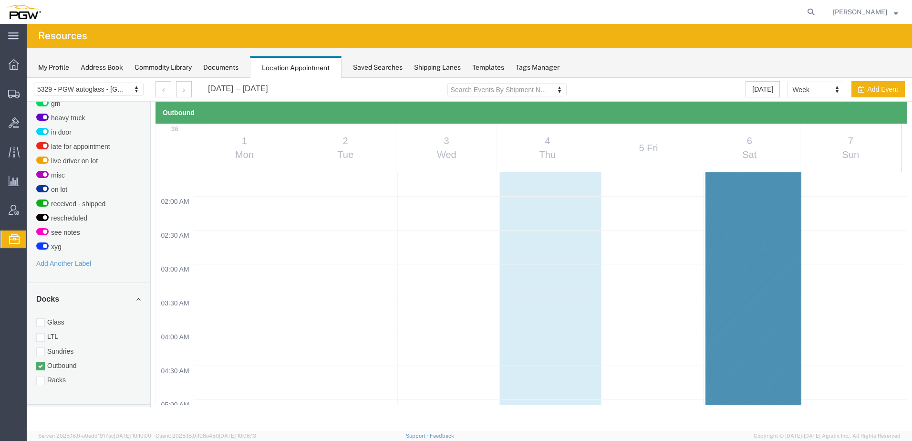
scroll to position [143, 0]
click at [175, 90] on div at bounding box center [173, 89] width 36 height 16
click at [183, 90] on icon "button" at bounding box center [184, 90] width 2 height 7
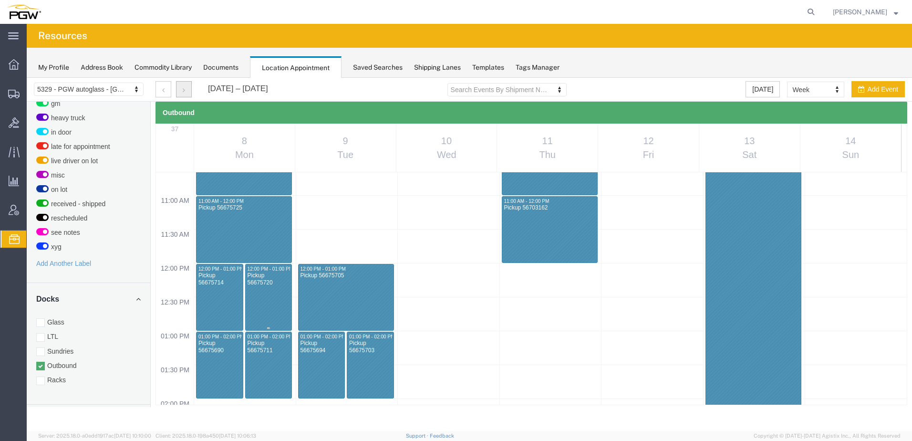
scroll to position [645, 0]
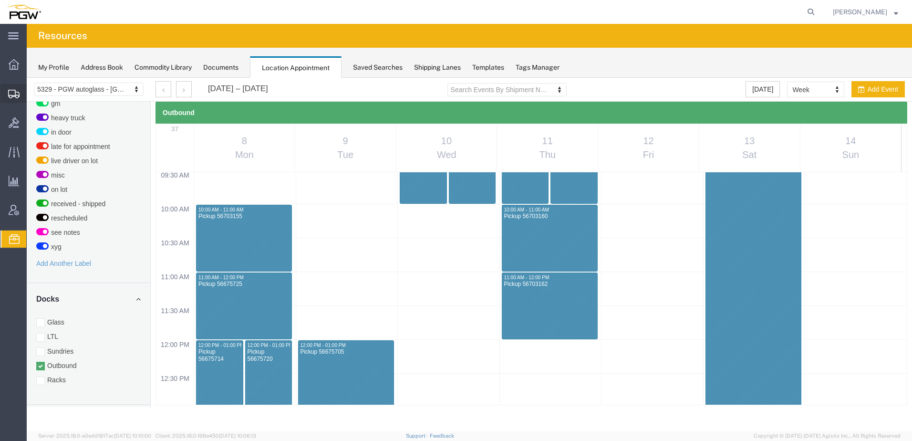
click at [0, 0] on span "Shipment Manager" at bounding box center [0, 0] width 0 height 0
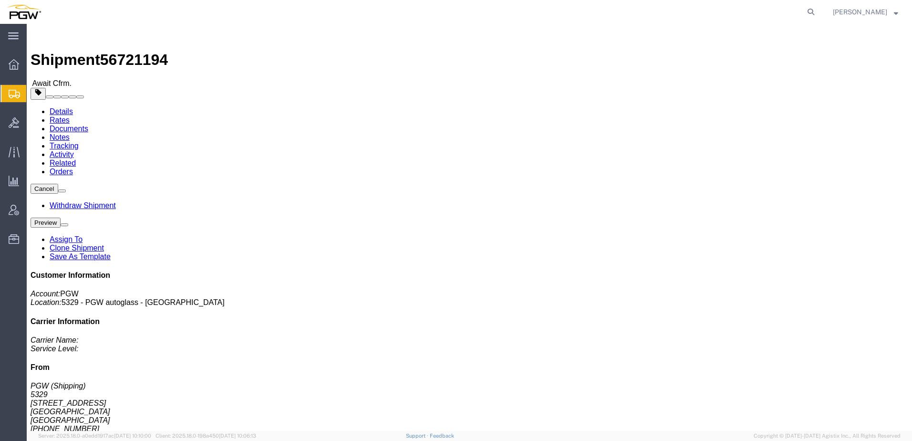
click link "Rates"
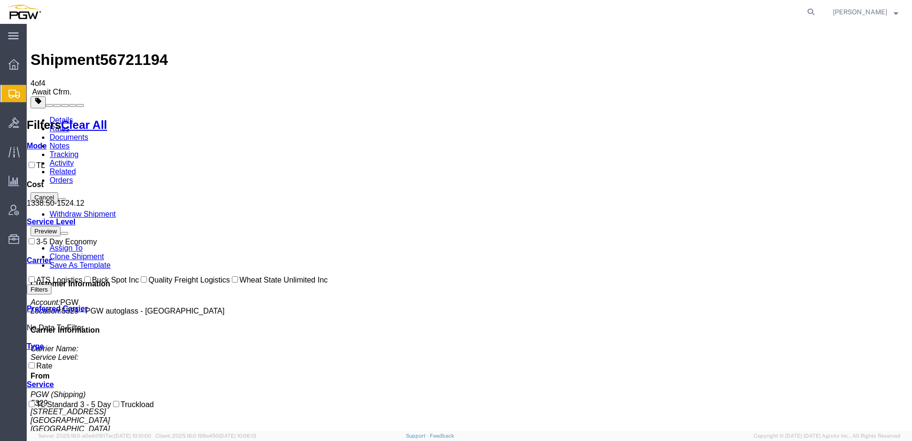
click at [116, 210] on link "Withdraw Shipment" at bounding box center [83, 214] width 66 height 8
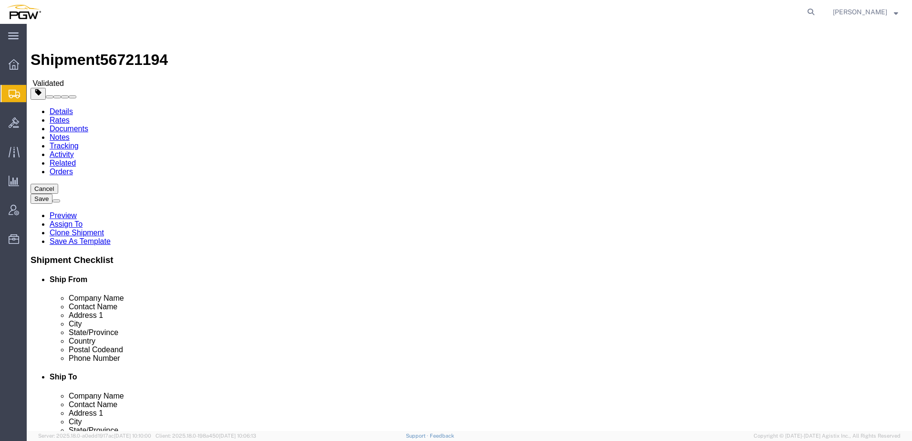
click button "Rate Shipment"
select select "28253"
select select "28497"
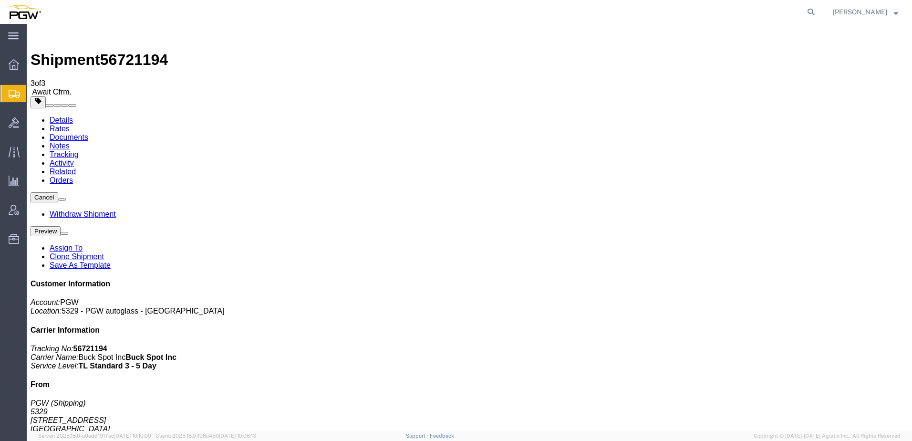
drag, startPoint x: 467, startPoint y: 392, endPoint x: 433, endPoint y: 365, distance: 43.9
